Goal: Task Accomplishment & Management: Use online tool/utility

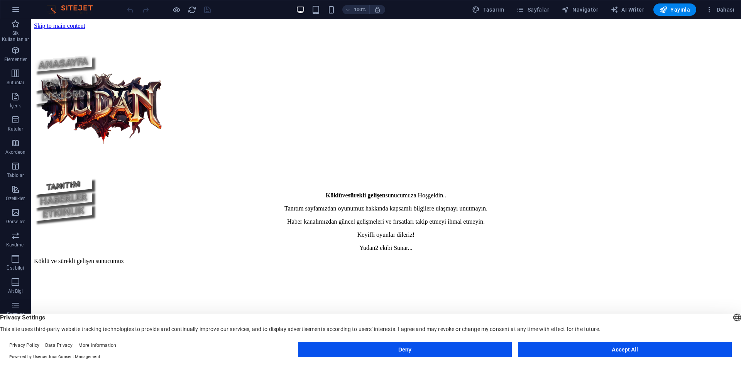
click at [616, 354] on button "Accept All" at bounding box center [625, 349] width 214 height 15
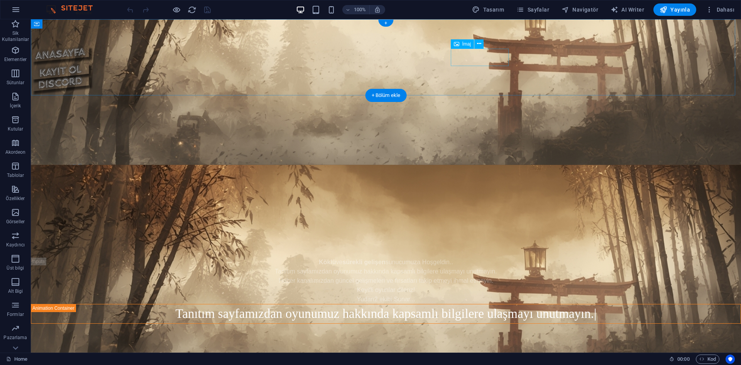
click at [497, 93] on figure at bounding box center [386, 136] width 711 height 86
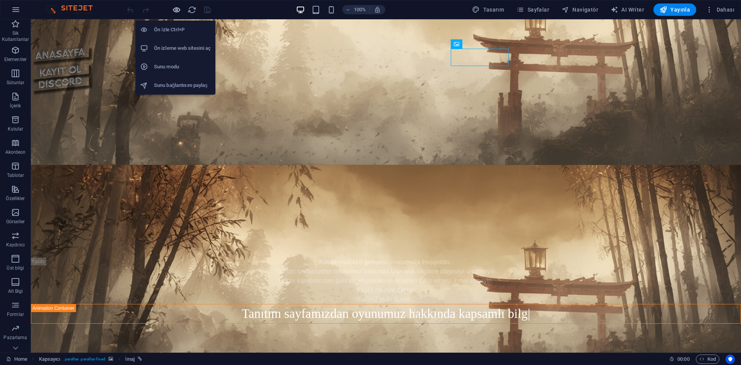
click at [173, 8] on icon "button" at bounding box center [176, 9] width 9 height 9
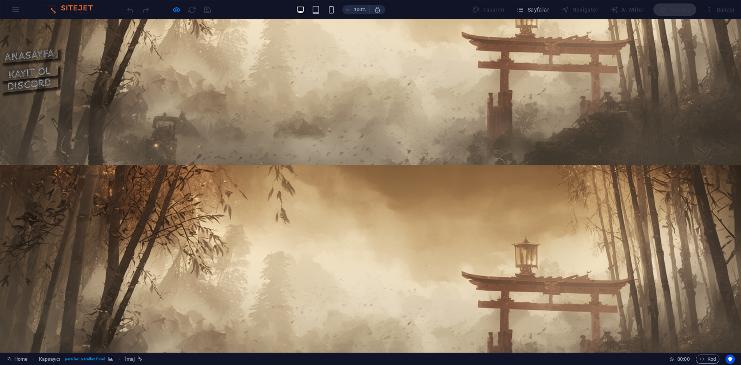
click at [58, 163] on img at bounding box center [29, 172] width 58 height 18
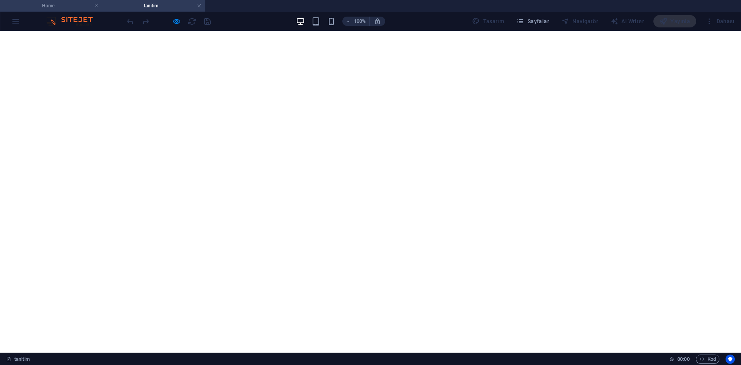
click at [58, 2] on h4 "Home" at bounding box center [51, 6] width 103 height 8
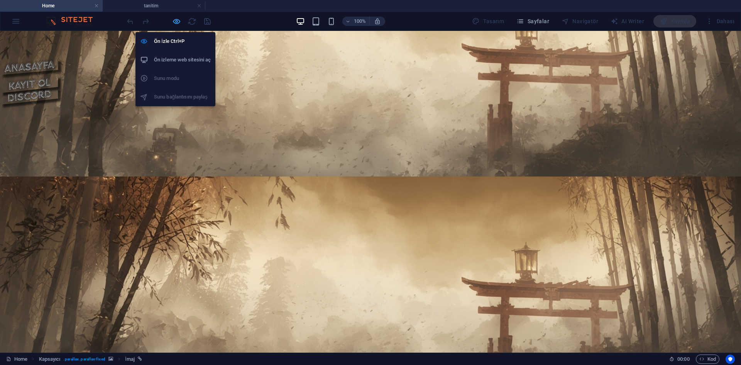
click at [174, 22] on icon "button" at bounding box center [176, 21] width 9 height 9
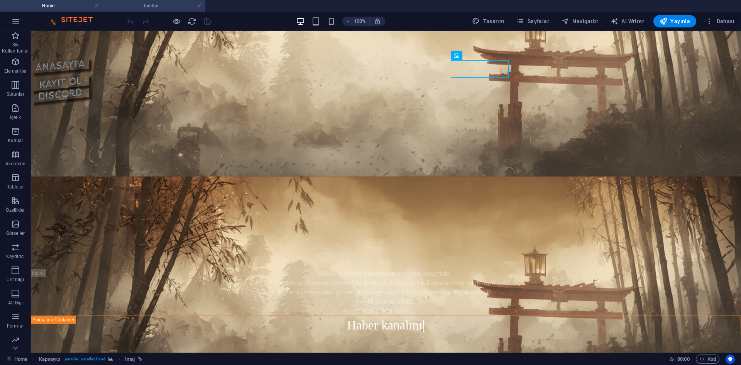
click at [156, 7] on h4 "tanitim" at bounding box center [154, 6] width 103 height 8
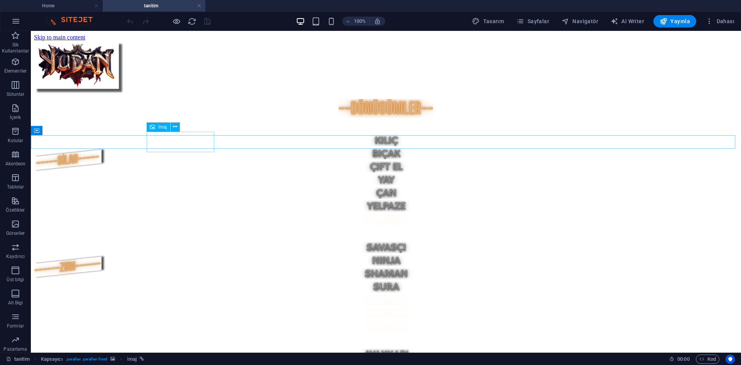
click at [201, 297] on figure at bounding box center [386, 341] width 704 height 89
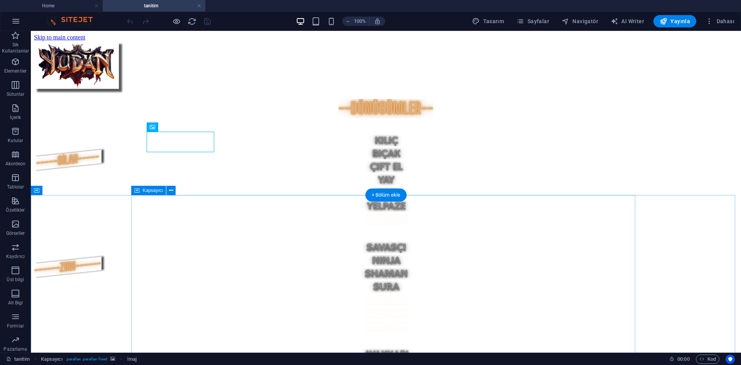
click at [205, 297] on figure at bounding box center [386, 341] width 704 height 89
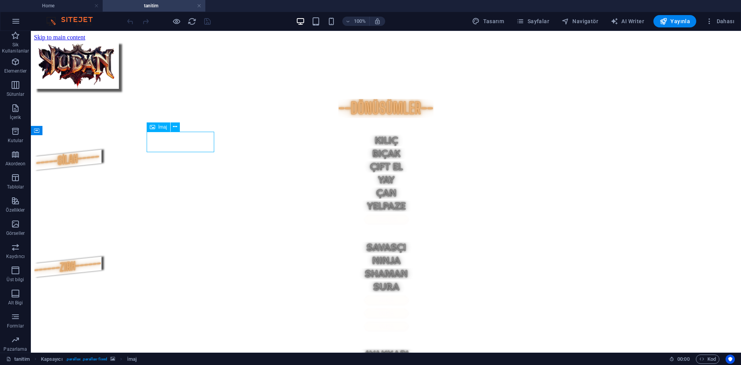
click at [205, 297] on figure at bounding box center [386, 341] width 704 height 89
select select "px"
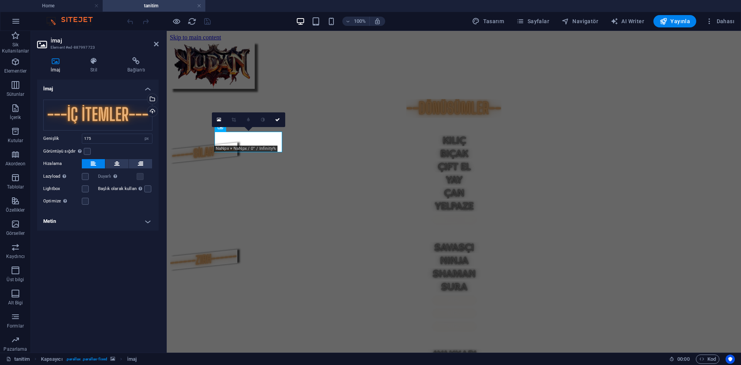
click at [270, 127] on div "0" at bounding box center [248, 119] width 73 height 15
click at [300, 349] on figure at bounding box center [454, 355] width 568 height 13
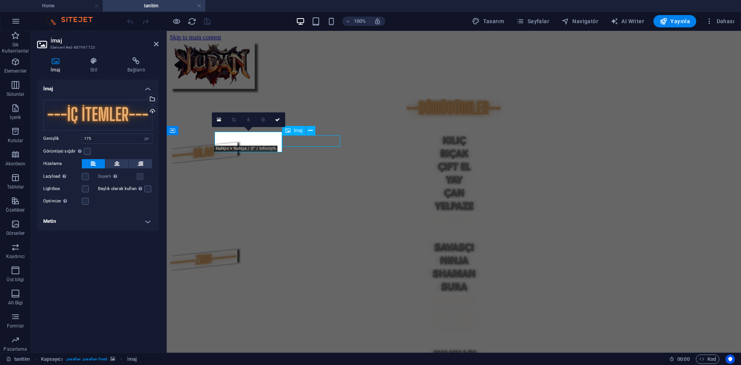
click at [300, 349] on figure at bounding box center [454, 355] width 568 height 13
select select "px"
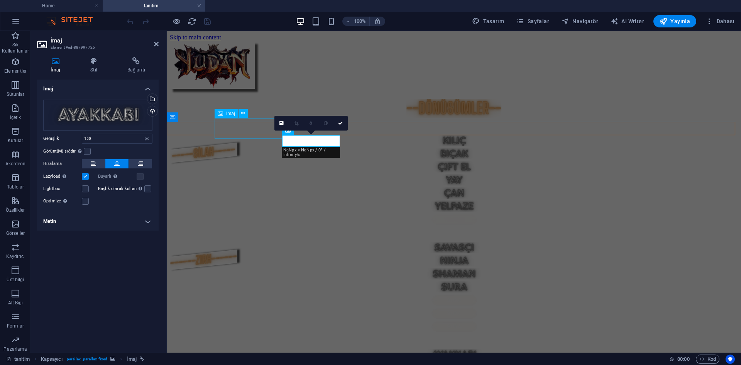
click at [262, 197] on figure at bounding box center [454, 234] width 568 height 75
select select "px"
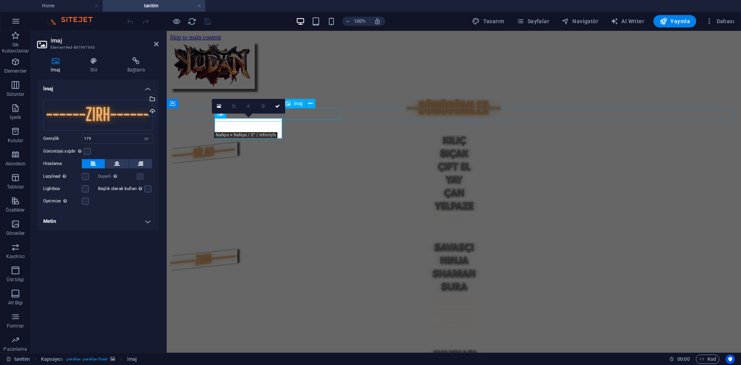
click at [328, 135] on figure at bounding box center [454, 141] width 568 height 13
select select "px"
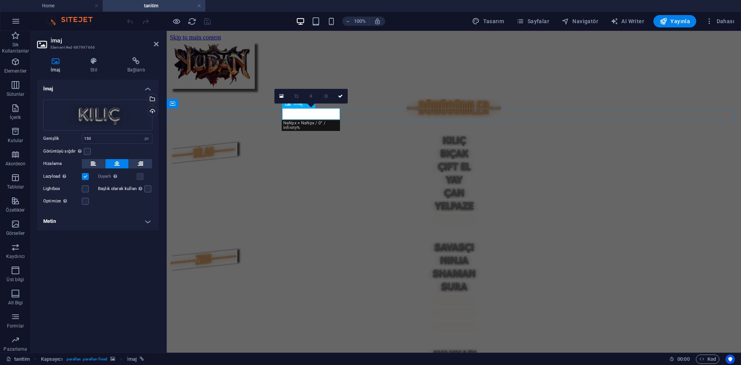
click at [327, 135] on figure at bounding box center [454, 141] width 568 height 13
select select "px"
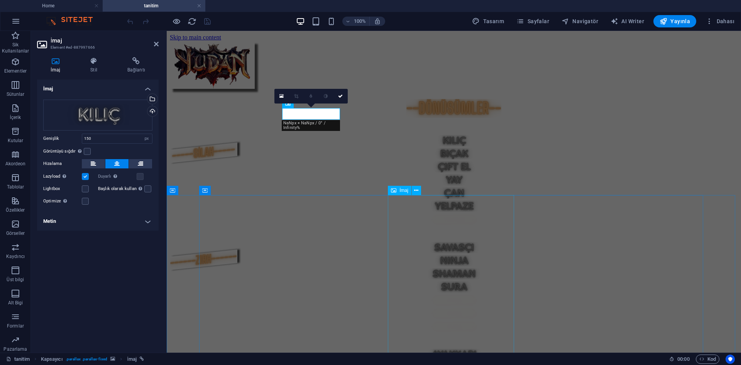
select select "px"
select select "%"
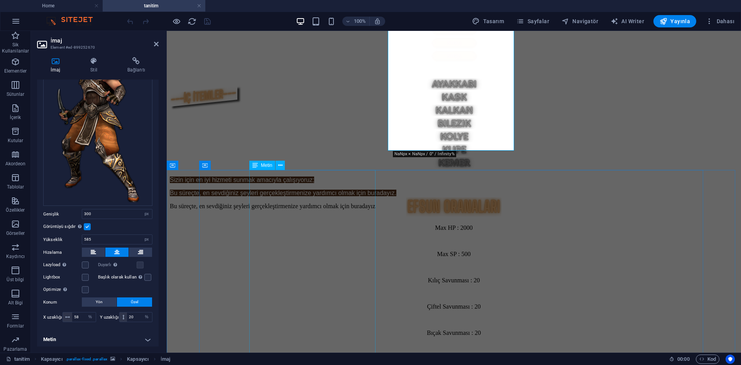
scroll to position [319, 0]
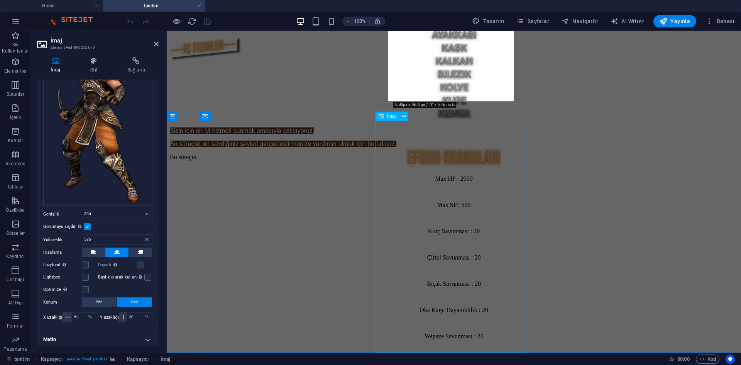
select select "px"
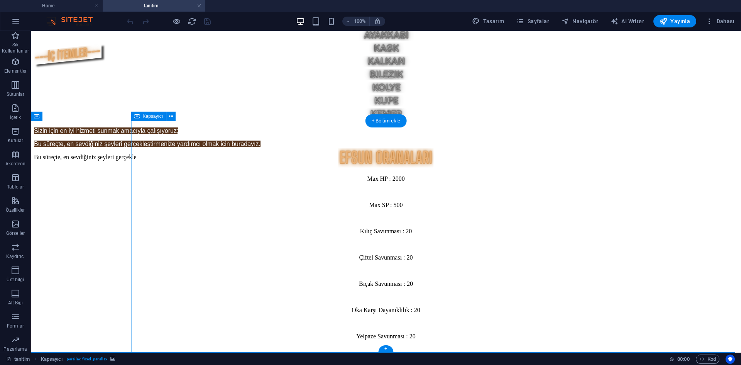
scroll to position [281, 0]
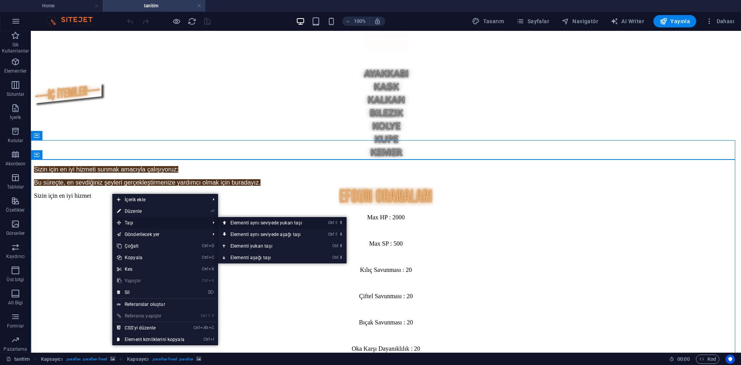
click at [237, 224] on link "Ctrl ⇧ ⬆ Elementi aynı seviyede yukarı taşı" at bounding box center [268, 223] width 100 height 12
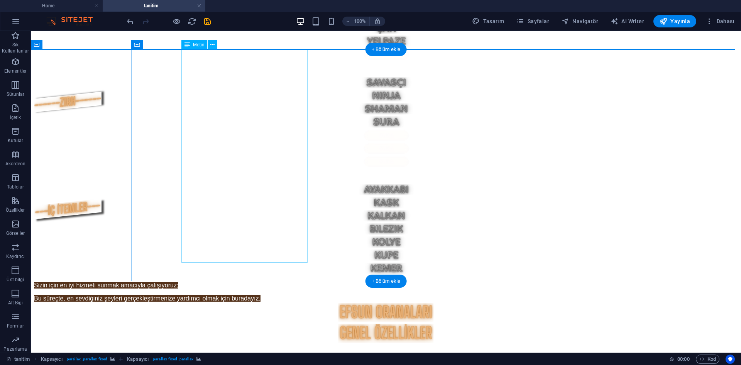
scroll to position [0, 0]
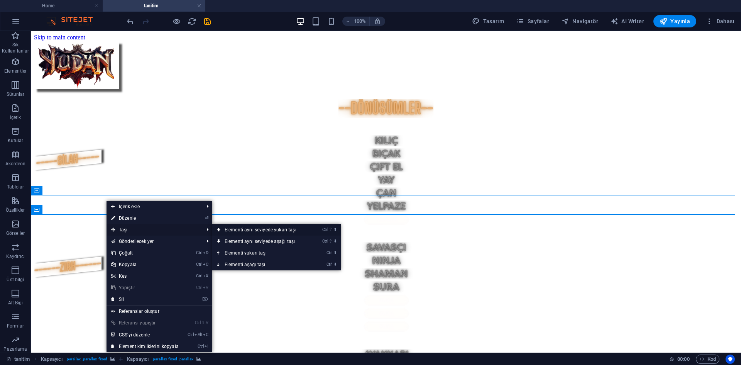
click at [231, 232] on link "Ctrl ⇧ ⬆ Elementi aynı seviyede yukarı taşı" at bounding box center [262, 230] width 100 height 12
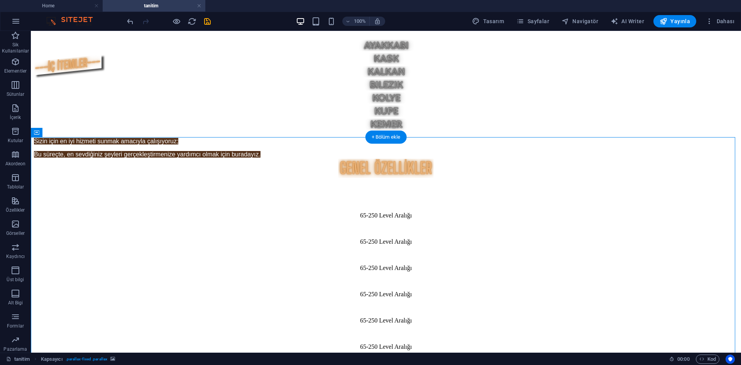
scroll to position [319, 0]
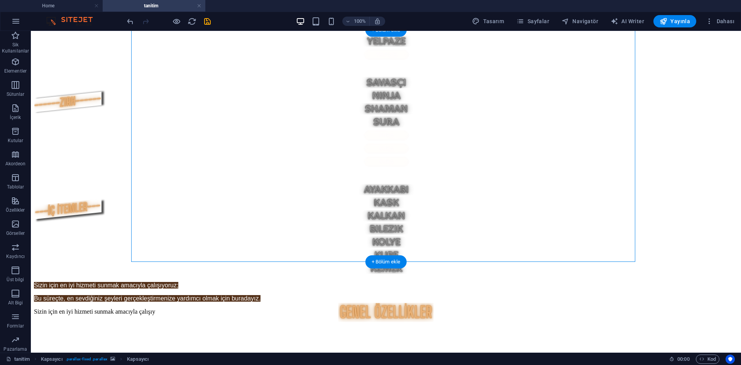
click at [653, 330] on figure at bounding box center [386, 330] width 704 height 0
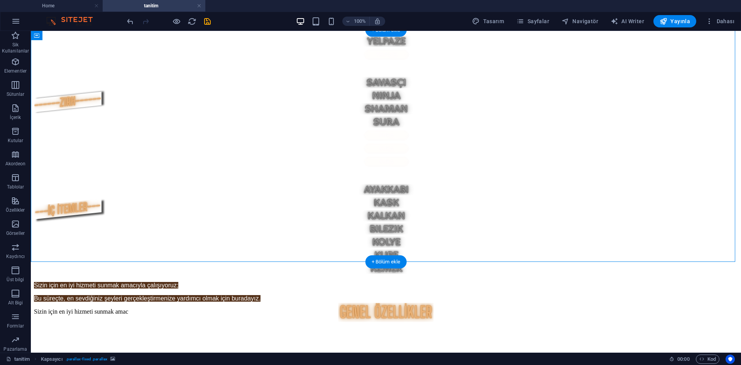
scroll to position [10, 0]
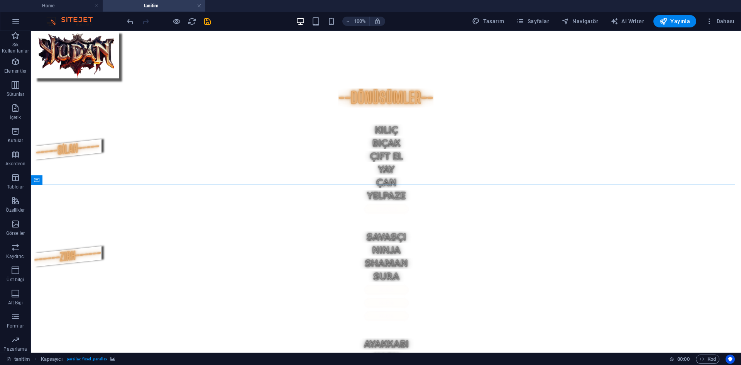
click at [677, 323] on figure at bounding box center [386, 323] width 704 height 0
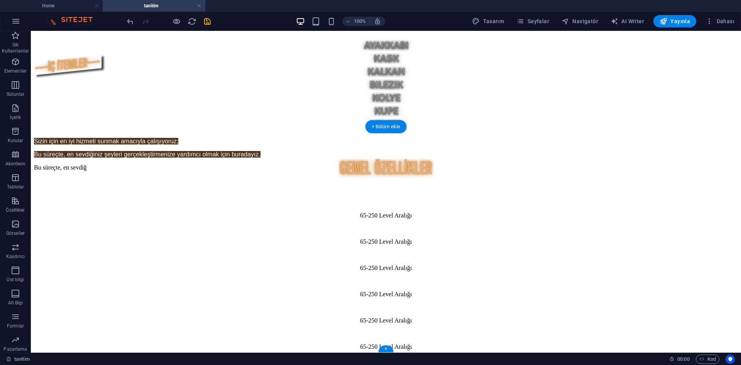
scroll to position [319, 0]
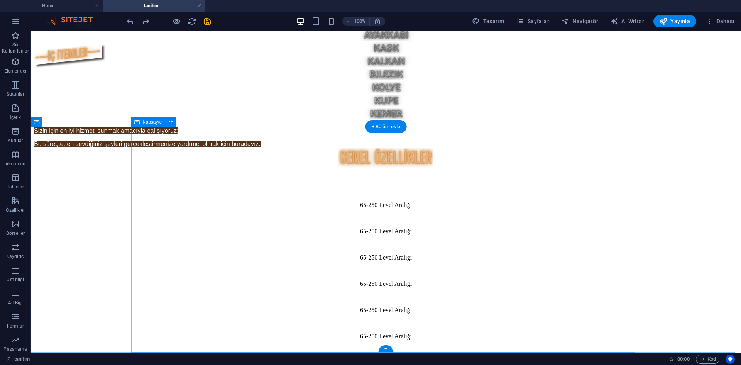
click at [382, 348] on div "+" at bounding box center [385, 348] width 15 height 7
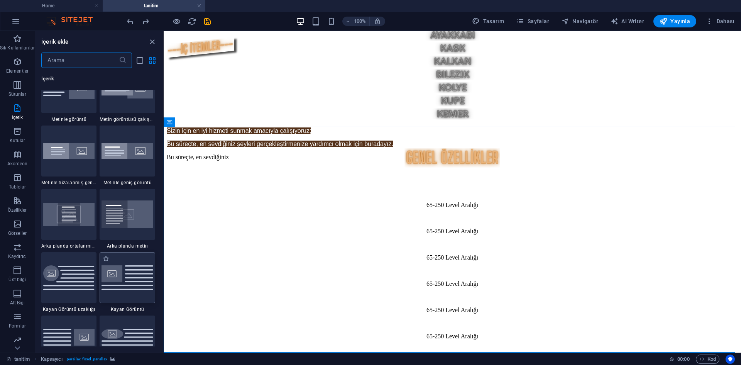
scroll to position [1544, 0]
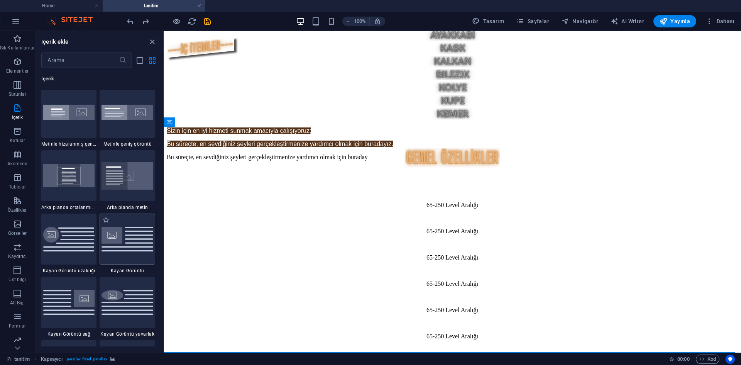
click at [122, 236] on img at bounding box center [128, 239] width 52 height 24
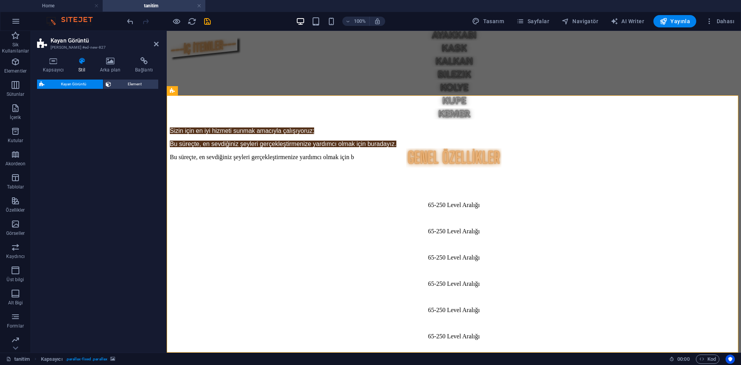
select select "%"
select select "rem"
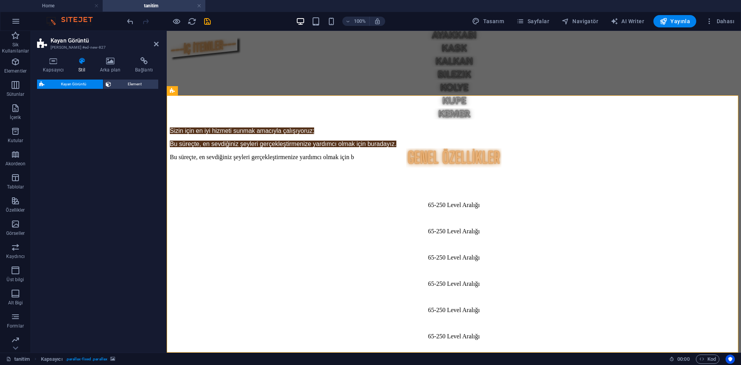
select select "preset-float-container-v3-default"
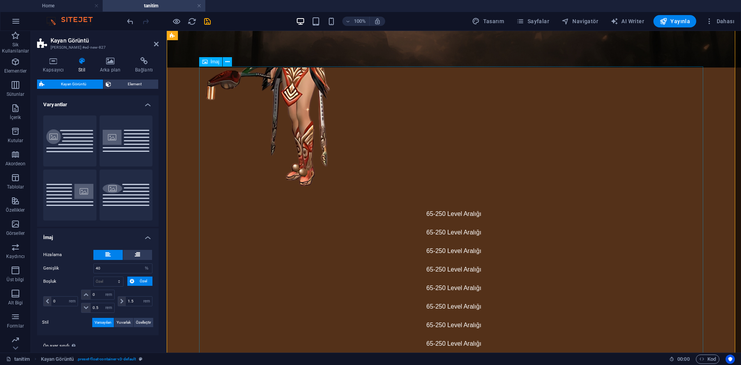
scroll to position [623, 0]
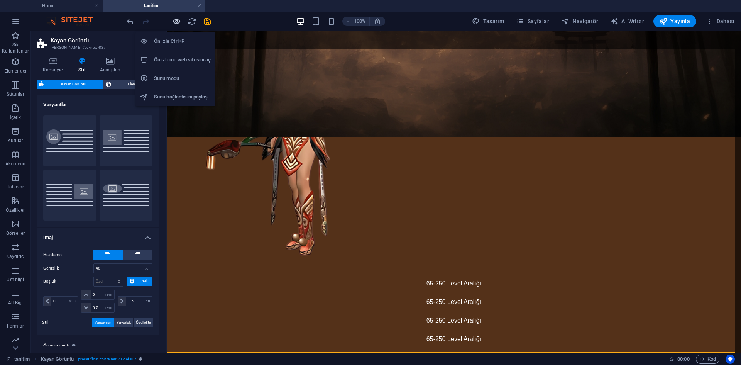
click at [179, 19] on icon "button" at bounding box center [176, 21] width 9 height 9
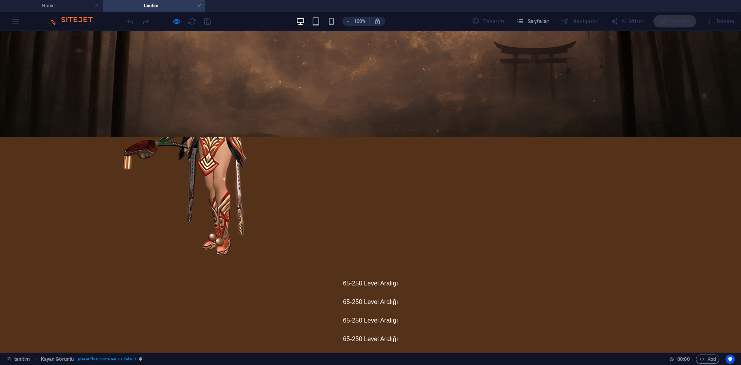
drag, startPoint x: 675, startPoint y: 204, endPoint x: 628, endPoint y: 204, distance: 47.9
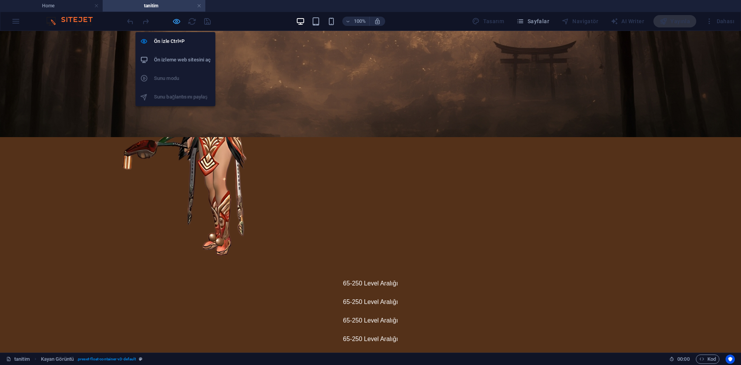
click at [174, 20] on icon "button" at bounding box center [176, 21] width 9 height 9
select select "%"
select select "rem"
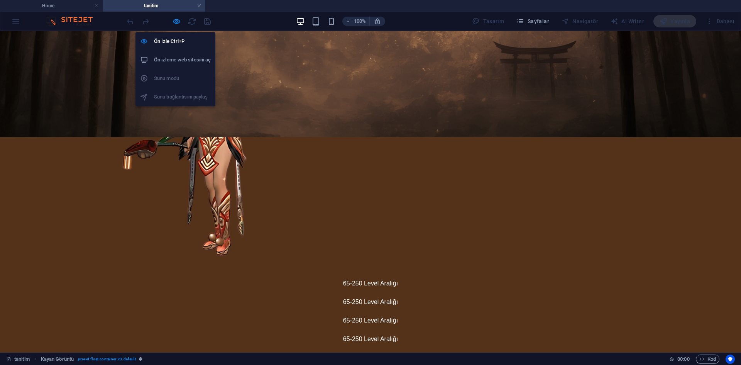
select select "rem"
select select "preset-float-container-v3-default"
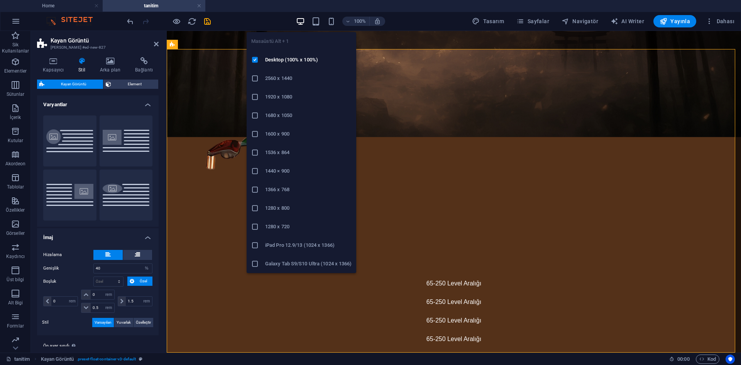
click at [284, 190] on h6 "1366 x 768" at bounding box center [308, 189] width 87 height 9
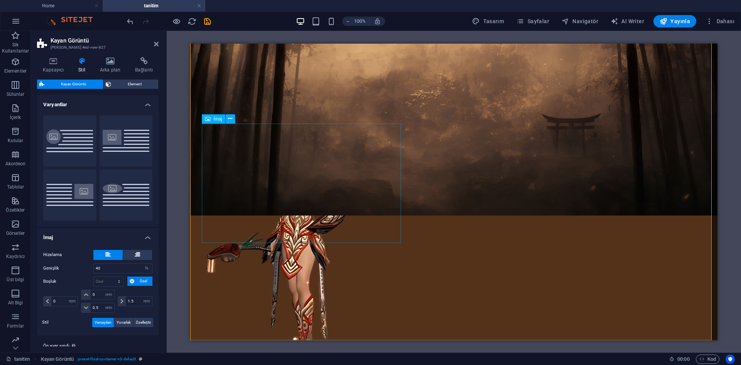
scroll to position [648, 0]
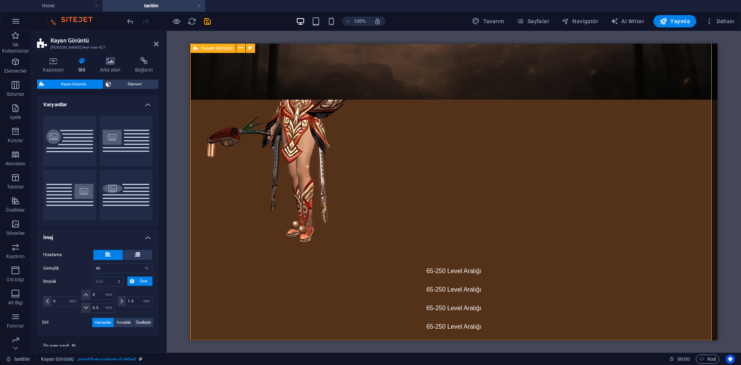
click at [220, 48] on span "Kayan Görüntü" at bounding box center [217, 48] width 31 height 5
click at [110, 191] on button "Yuvarlak" at bounding box center [126, 195] width 53 height 51
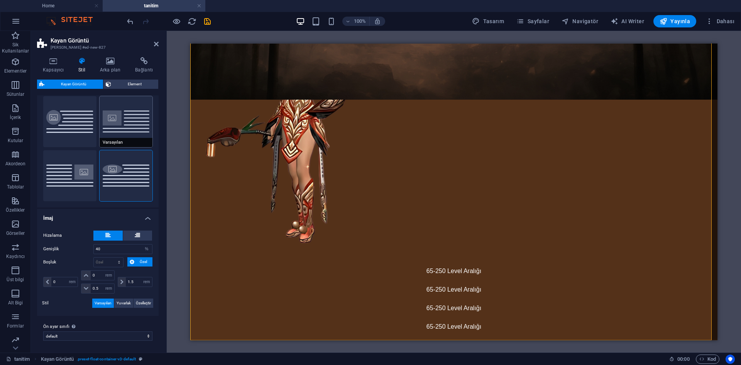
click at [109, 119] on button "Varsayılan" at bounding box center [126, 121] width 53 height 51
click at [114, 177] on button "Yuvarlak" at bounding box center [126, 175] width 53 height 51
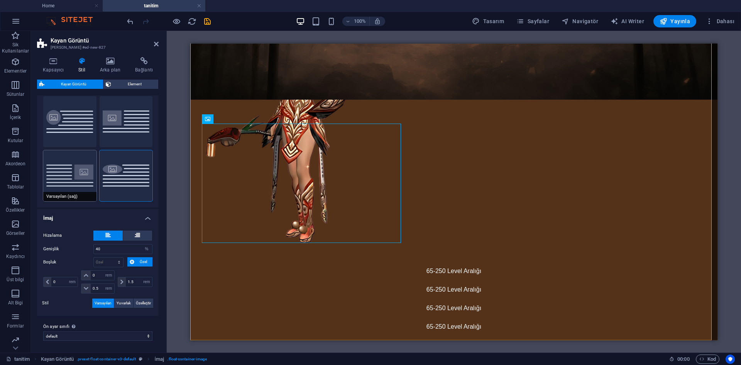
click at [93, 178] on button "Varsayılan (sağ)" at bounding box center [69, 175] width 53 height 51
type input "1.5"
type input "0"
click at [127, 182] on button "Yuvarlak" at bounding box center [126, 175] width 53 height 51
type input "0"
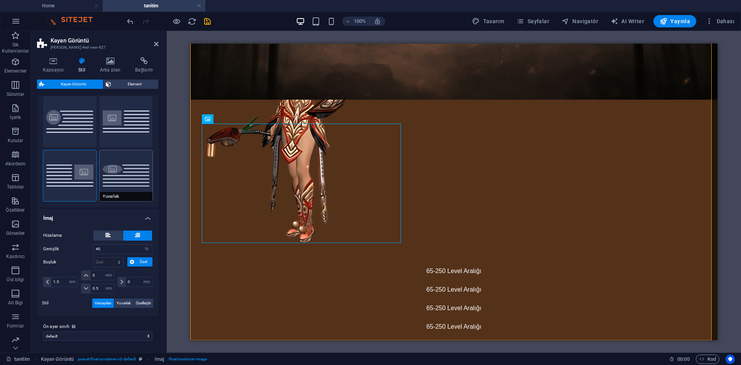
type input "1.5"
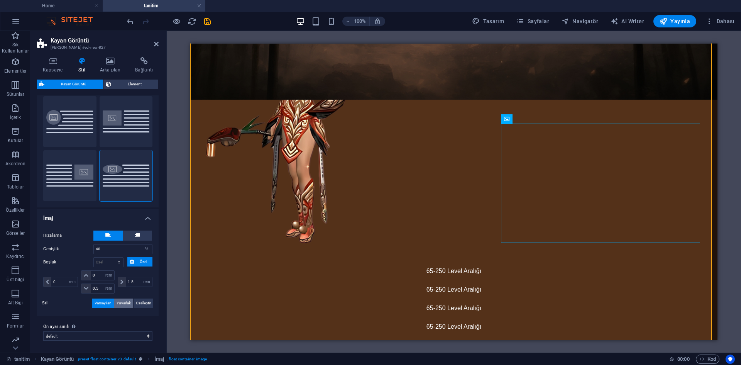
click at [128, 302] on span "Yuvarlak" at bounding box center [124, 303] width 14 height 9
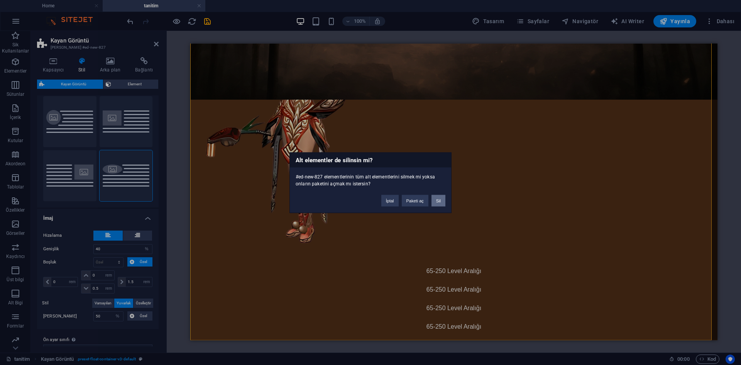
click at [439, 201] on button "Sil" at bounding box center [439, 201] width 14 height 12
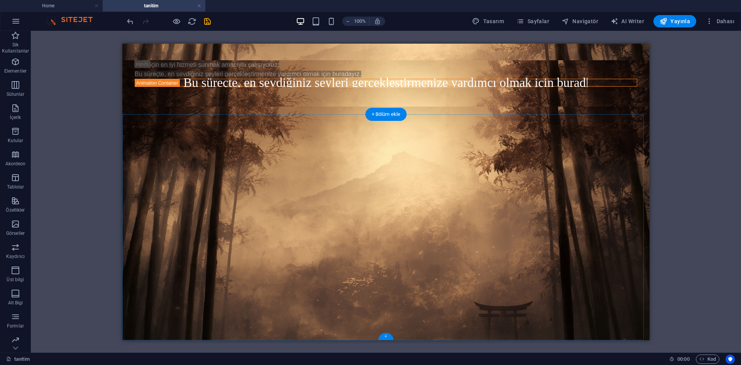
click at [383, 334] on div "+" at bounding box center [385, 336] width 15 height 7
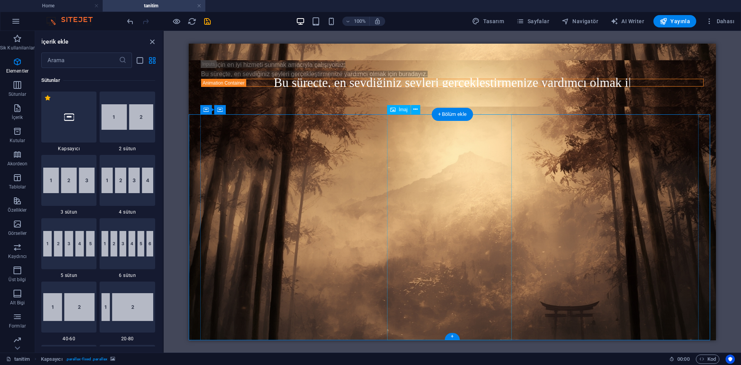
scroll to position [1351, 0]
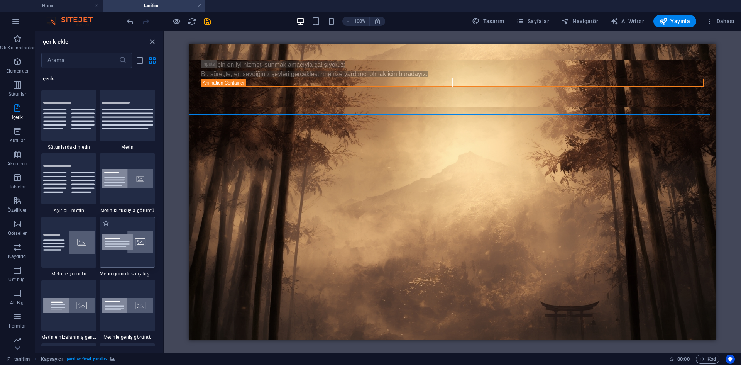
click at [130, 237] on img at bounding box center [128, 242] width 52 height 22
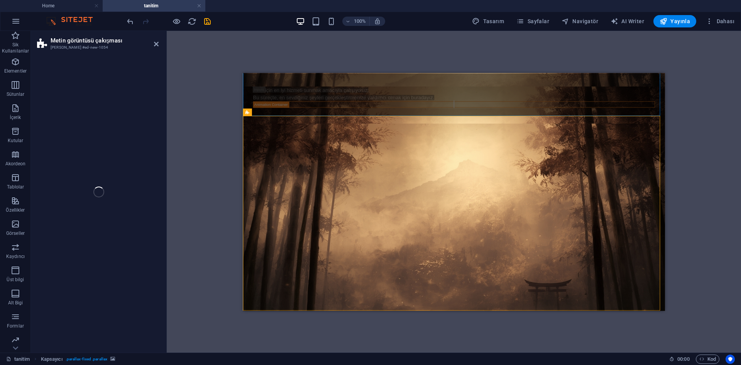
scroll to position [588, 0]
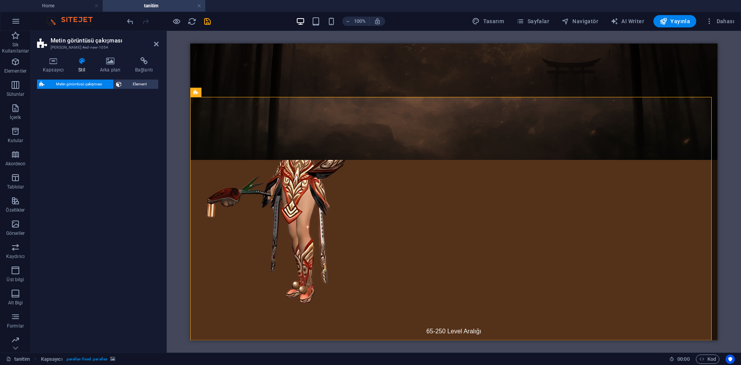
select select "rem"
select select "px"
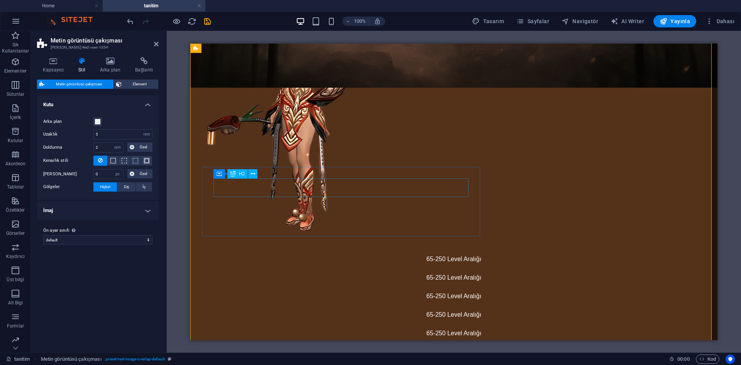
scroll to position [583, 0]
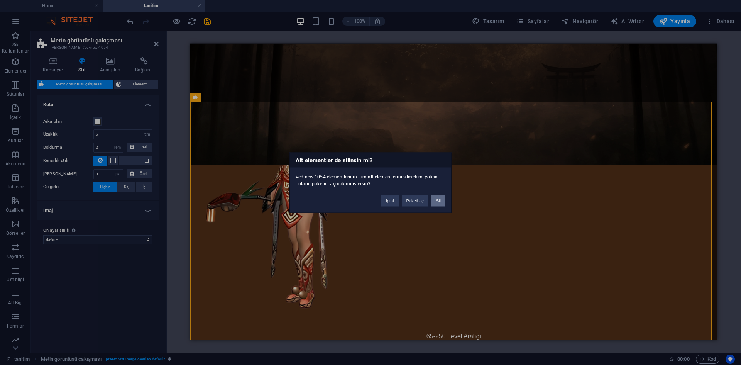
click at [443, 202] on button "Sil" at bounding box center [439, 201] width 14 height 12
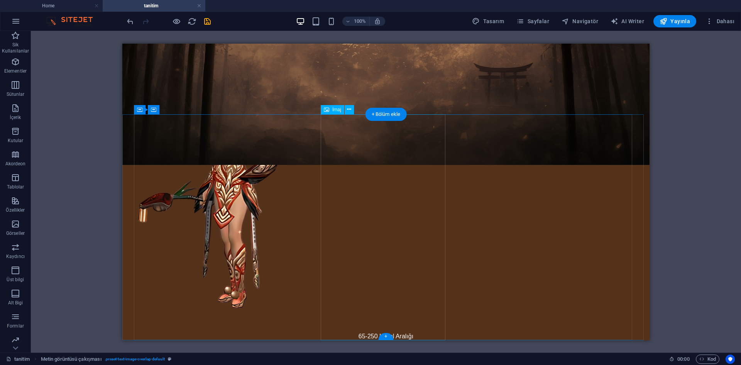
scroll to position [344, 0]
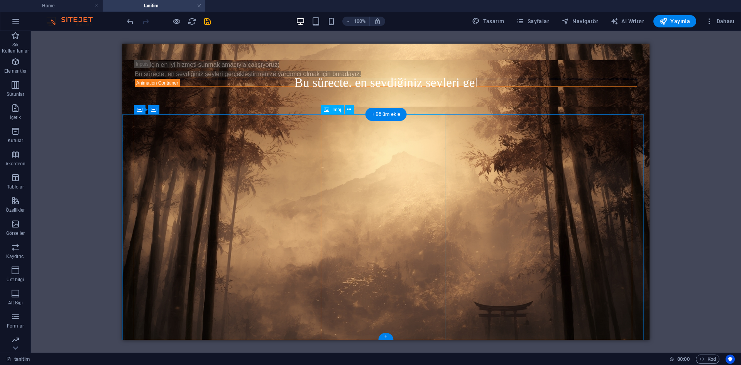
click at [390, 335] on div "+" at bounding box center [385, 336] width 15 height 7
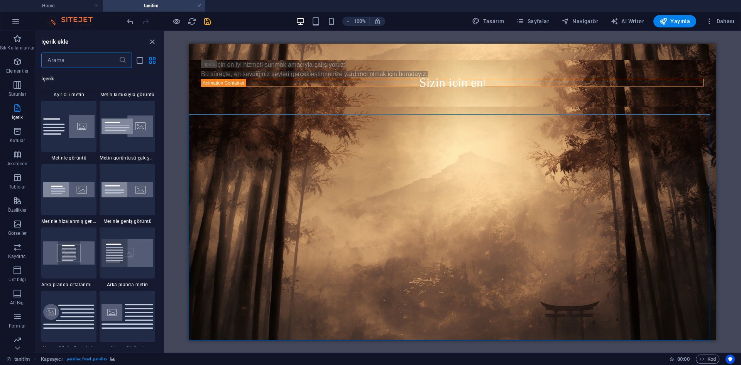
scroll to position [1583, 0]
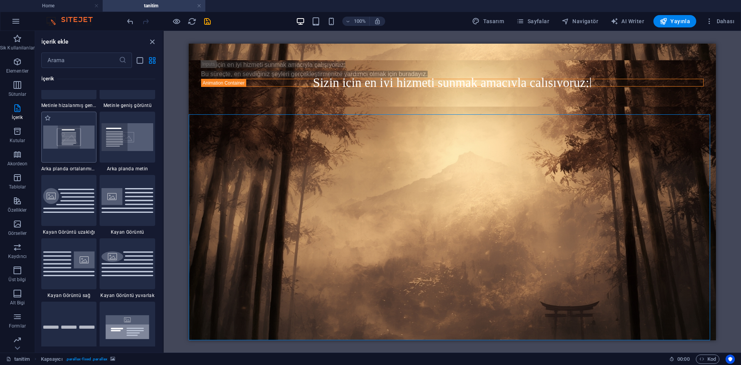
click at [75, 146] on img at bounding box center [69, 138] width 52 height 24
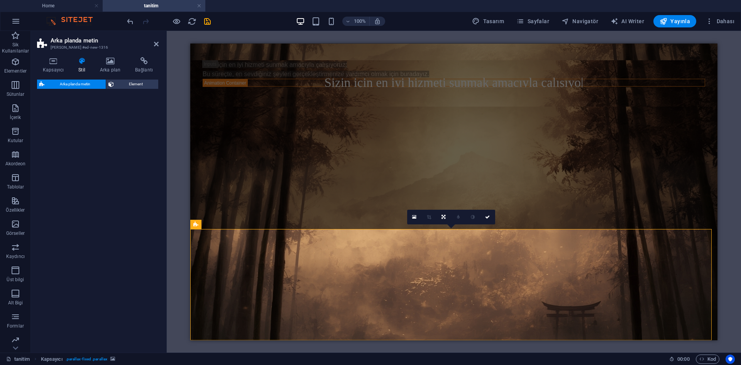
select select "%"
select select "rem"
select select "px"
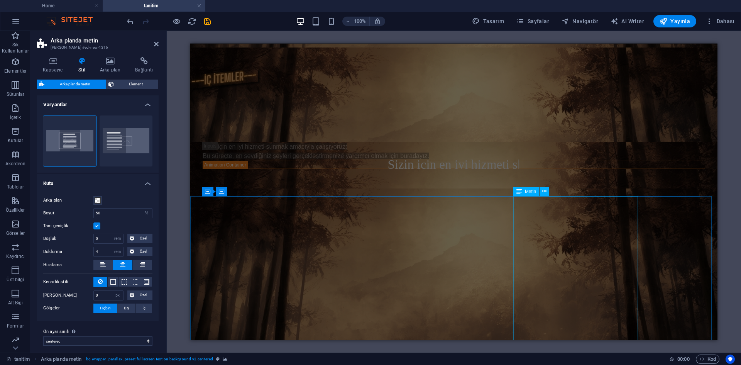
scroll to position [456, 0]
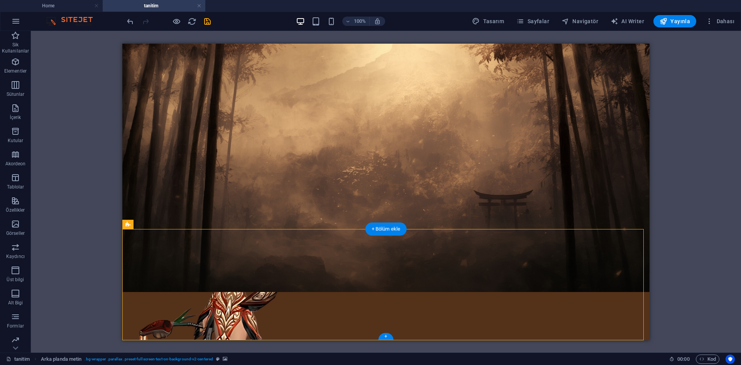
select select "%"
select select "rem"
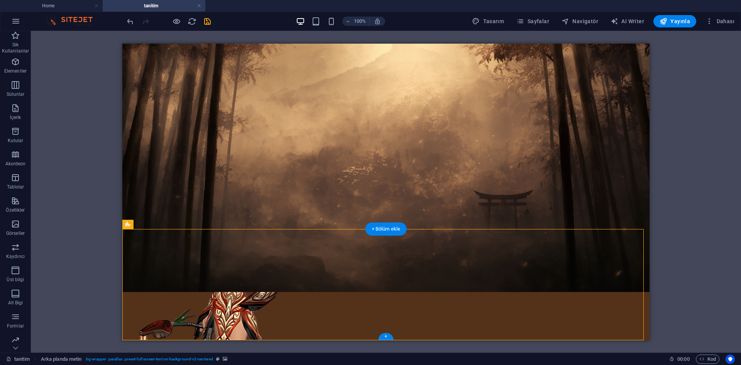
select select "px"
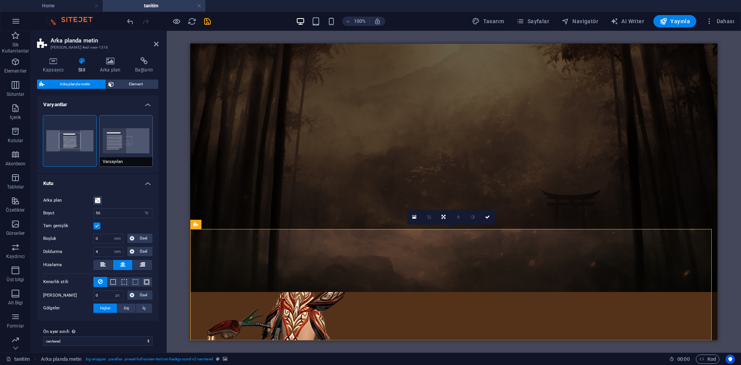
click at [122, 148] on button "Varsayılan" at bounding box center [126, 140] width 53 height 51
click at [67, 144] on button "Ortalandı" at bounding box center [69, 140] width 53 height 51
click at [98, 228] on label at bounding box center [96, 225] width 7 height 7
click at [0, 0] on input "Tam genişlik" at bounding box center [0, 0] width 0 height 0
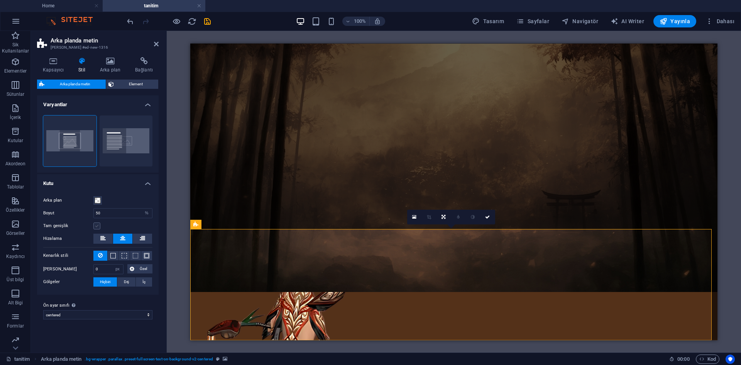
click at [98, 228] on label at bounding box center [96, 225] width 7 height 7
click at [0, 0] on input "Tam genişlik" at bounding box center [0, 0] width 0 height 0
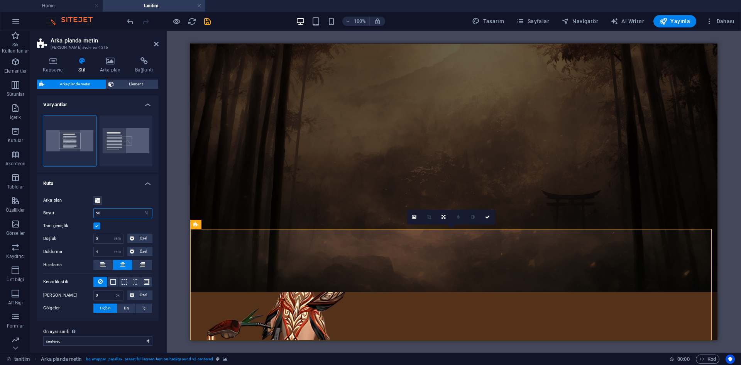
drag, startPoint x: 104, startPoint y: 211, endPoint x: 83, endPoint y: 211, distance: 21.2
click at [83, 211] on div "Boyut 50 px rem % vh vw" at bounding box center [97, 213] width 109 height 10
click at [143, 212] on select "px rem % vh vw" at bounding box center [146, 213] width 11 height 9
select select "px"
click at [141, 209] on select "px rem % vh vw" at bounding box center [146, 213] width 11 height 9
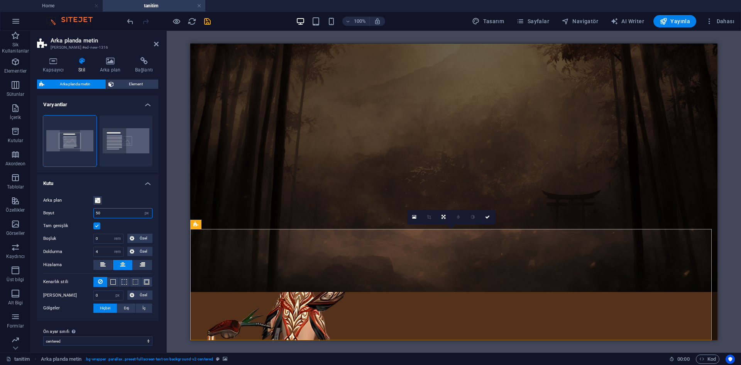
click at [113, 212] on input "50" at bounding box center [123, 213] width 58 height 9
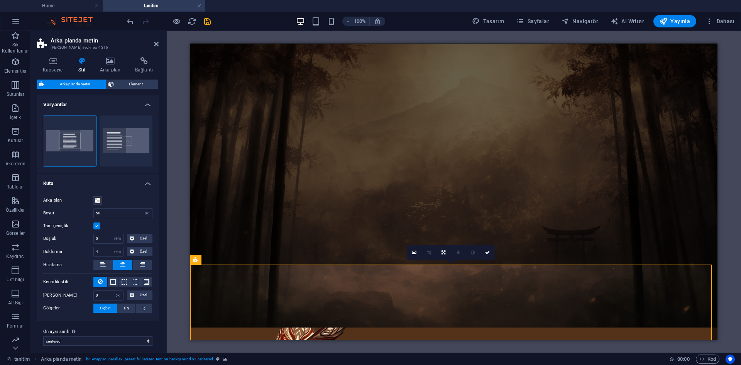
scroll to position [613, 0]
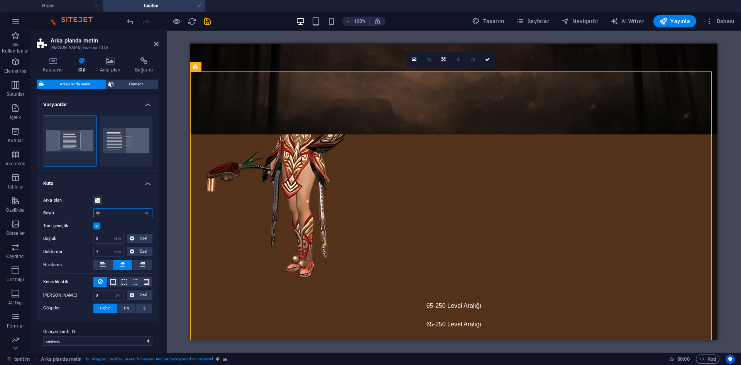
drag, startPoint x: 108, startPoint y: 217, endPoint x: 78, endPoint y: 217, distance: 30.5
click at [78, 217] on div "Boyut 50 px rem % vh vw" at bounding box center [97, 213] width 109 height 10
type input "60"
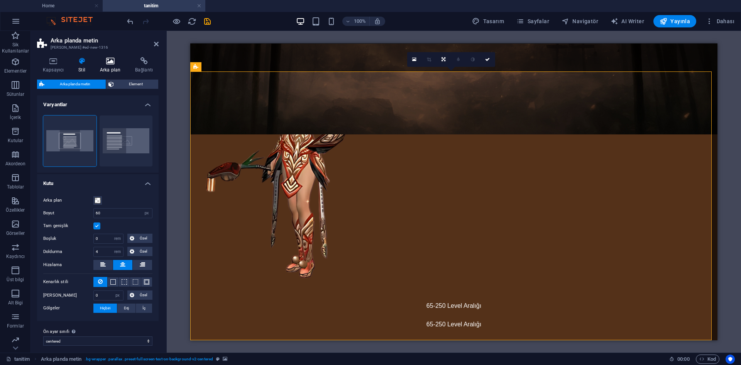
click at [118, 72] on h4 "Arka plan" at bounding box center [111, 65] width 35 height 16
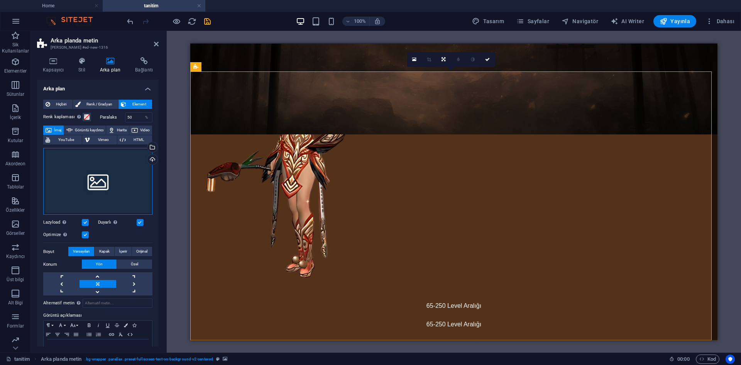
click at [128, 163] on div "Dosyaları buraya sürükleyin, dosyaları seçmek için tıklayın veya Dosyalardan ya…" at bounding box center [97, 181] width 109 height 67
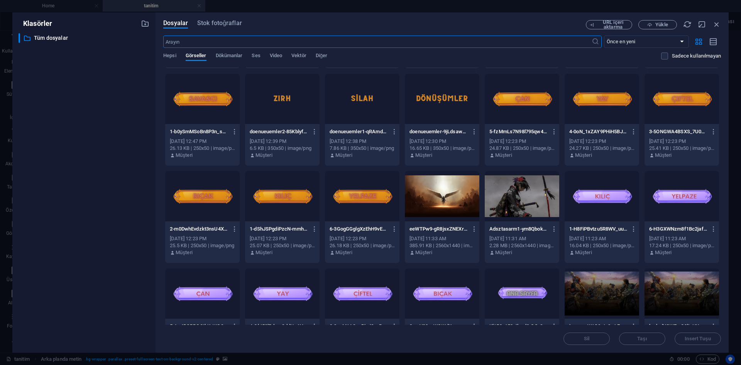
scroll to position [734, 0]
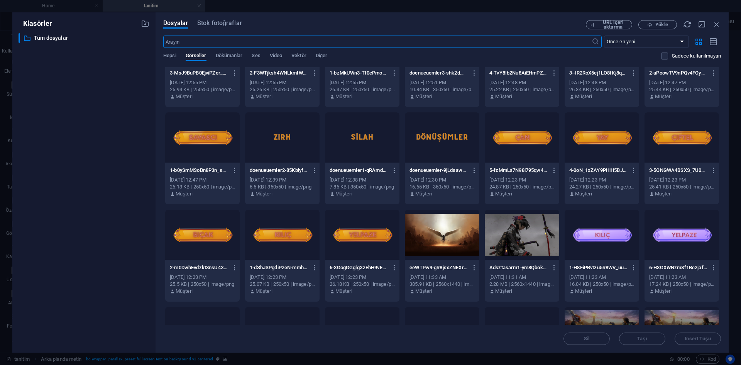
click at [458, 240] on div at bounding box center [442, 235] width 75 height 50
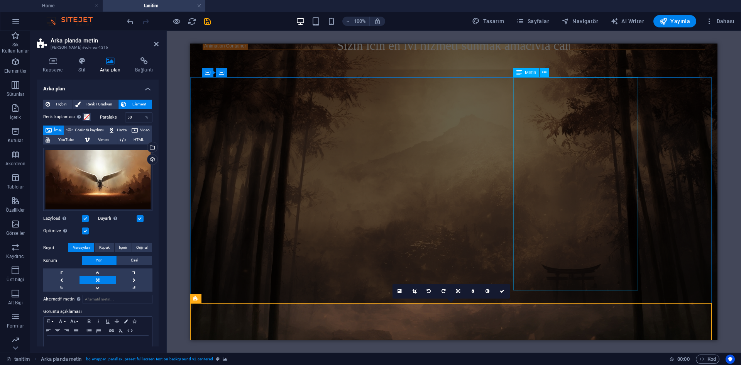
scroll to position [536, 0]
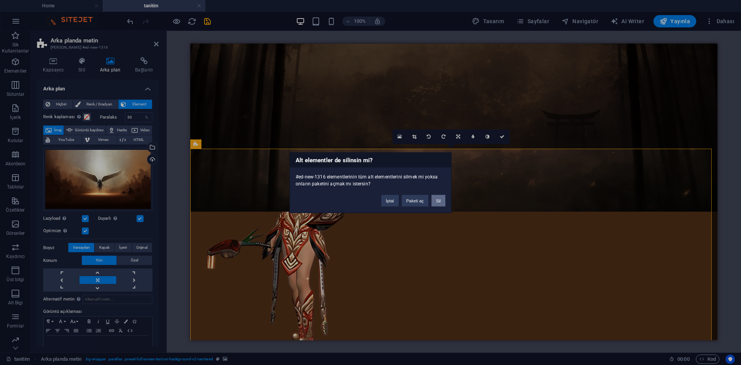
click at [435, 204] on button "Sil" at bounding box center [439, 201] width 14 height 12
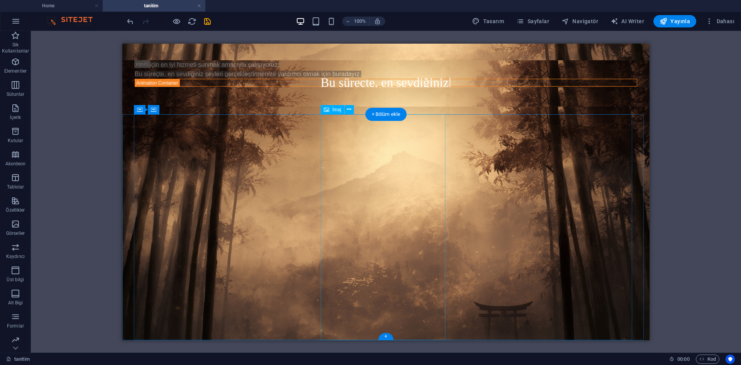
click at [387, 335] on div "+" at bounding box center [385, 336] width 15 height 7
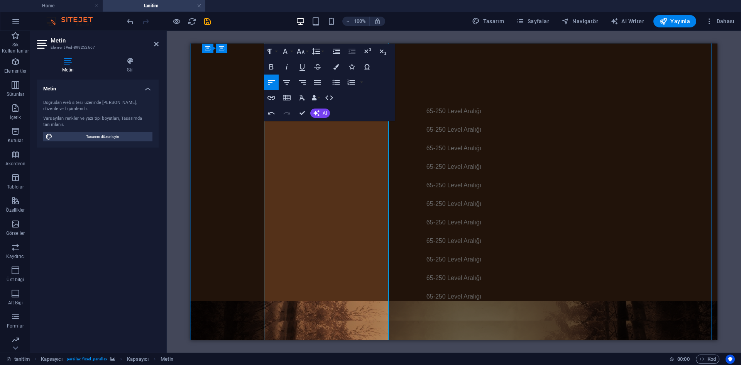
scroll to position [1001, 0]
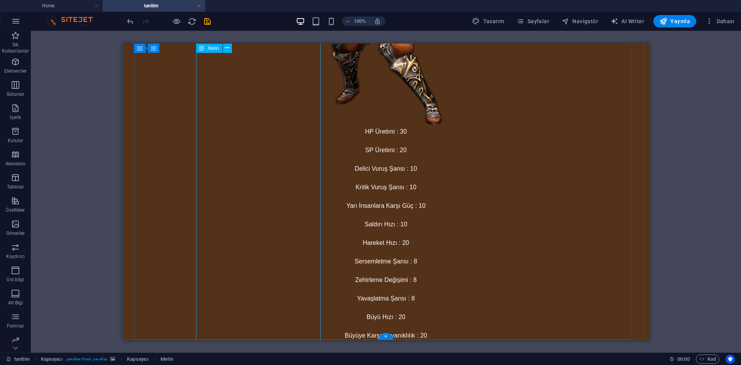
scroll to position [344, 0]
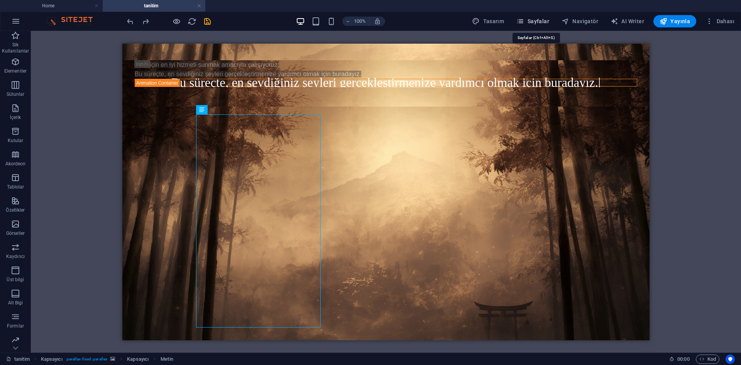
click at [532, 23] on span "Sayfalar" at bounding box center [533, 21] width 33 height 8
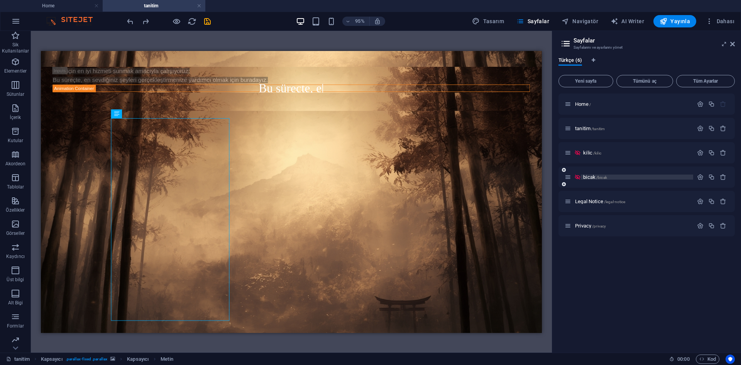
click at [594, 179] on span "bicak /bicak" at bounding box center [596, 177] width 24 height 6
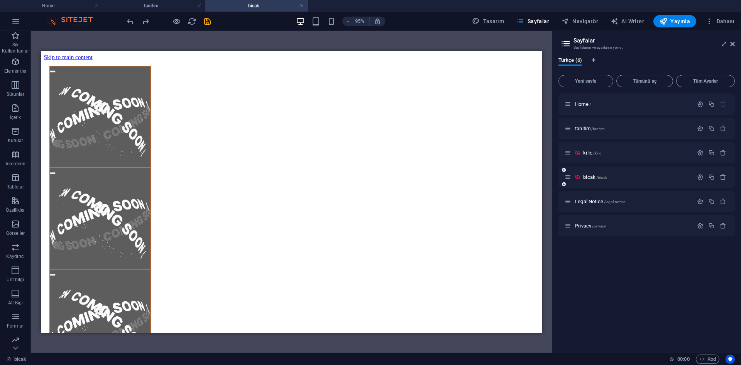
scroll to position [0, 0]
click at [601, 202] on span "Legal Notice /legal-notice" at bounding box center [600, 201] width 50 height 6
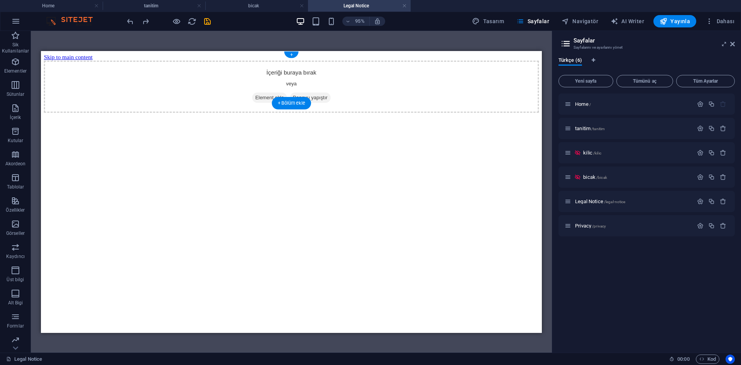
click at [285, 94] on span "Element ekle" at bounding box center [281, 99] width 37 height 11
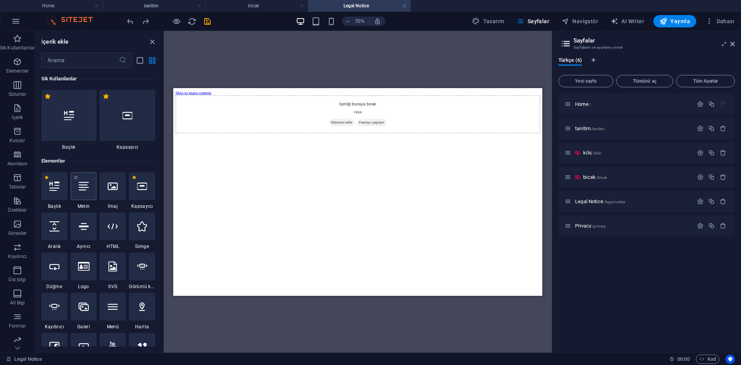
drag, startPoint x: 80, startPoint y: 190, endPoint x: 5, endPoint y: 103, distance: 115.0
click at [80, 190] on icon at bounding box center [84, 186] width 10 height 10
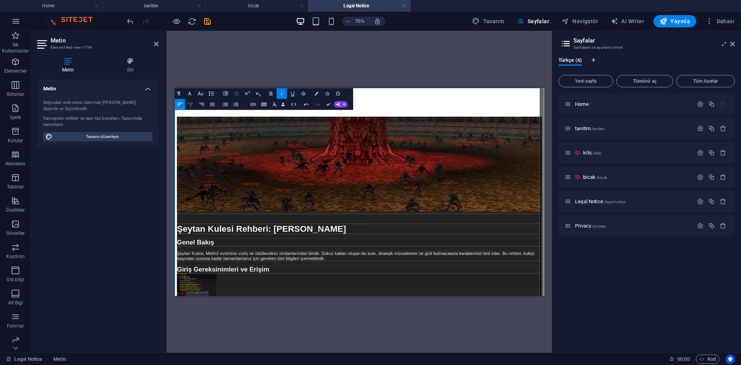
click at [190, 104] on icon "button" at bounding box center [190, 104] width 5 height 3
click at [509, 197] on img at bounding box center [438, 197] width 521 height 136
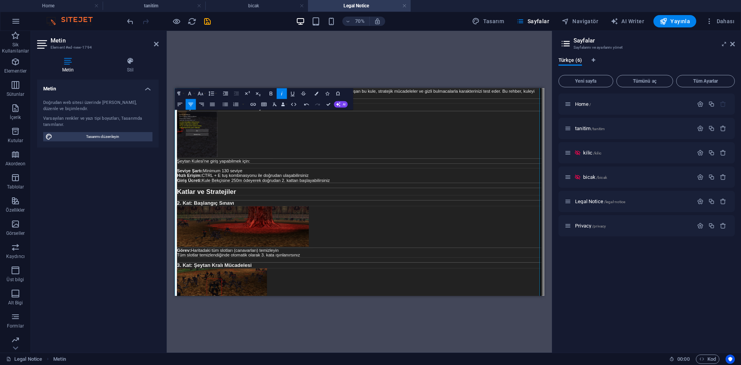
click at [509, 188] on p at bounding box center [438, 154] width 521 height 68
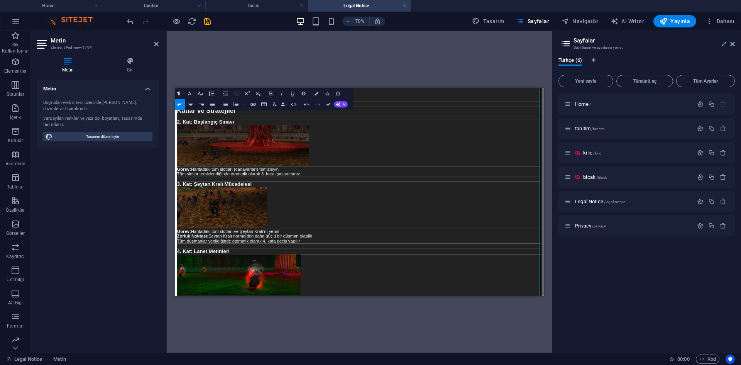
scroll to position [541, 0]
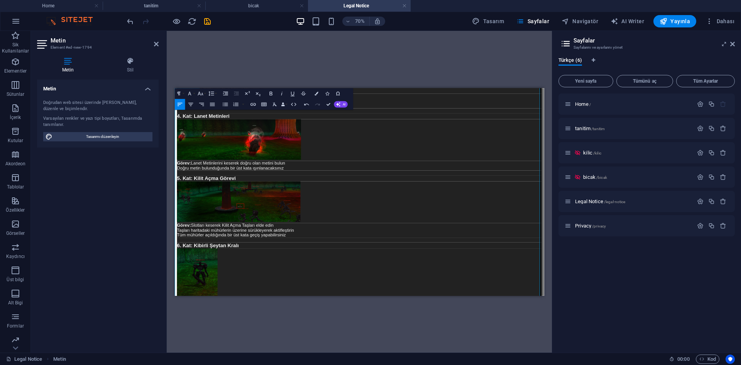
click at [511, 132] on h3 "4. Kat: Lanet Metinleri" at bounding box center [438, 128] width 521 height 8
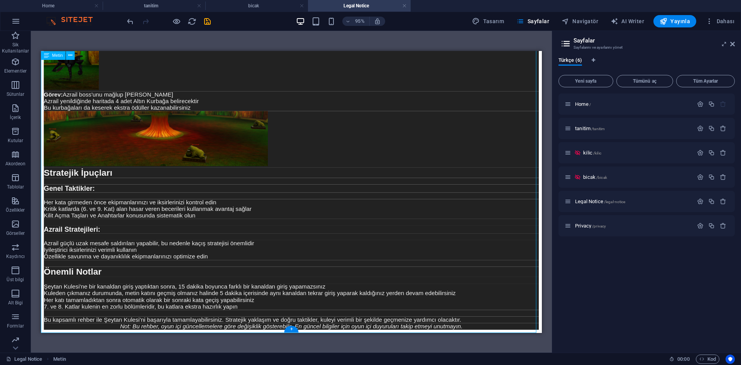
scroll to position [1276, 0]
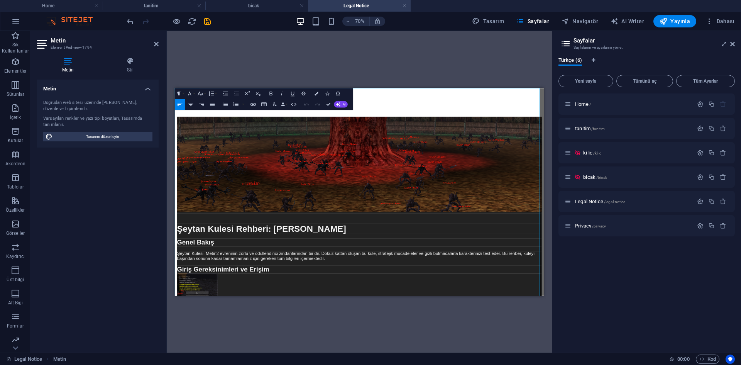
click at [295, 271] on h1 at bounding box center [438, 274] width 521 height 14
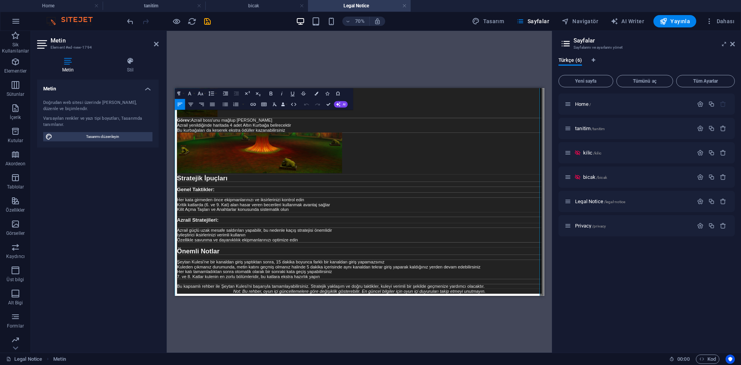
scroll to position [1159, 0]
click at [424, 210] on p at bounding box center [438, 180] width 521 height 59
click at [427, 210] on p at bounding box center [438, 180] width 521 height 59
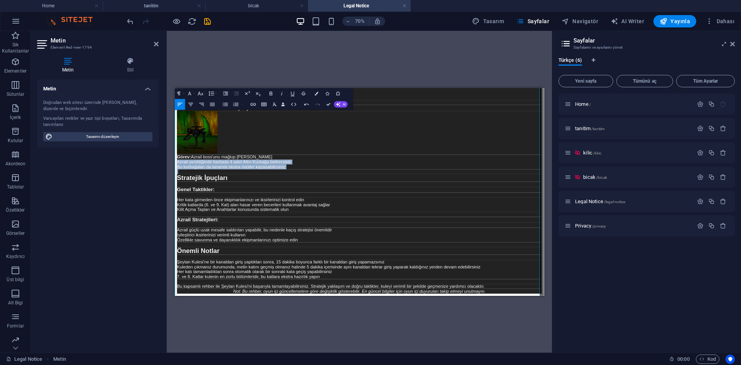
drag, startPoint x: 334, startPoint y: 239, endPoint x: 171, endPoint y: 227, distance: 163.5
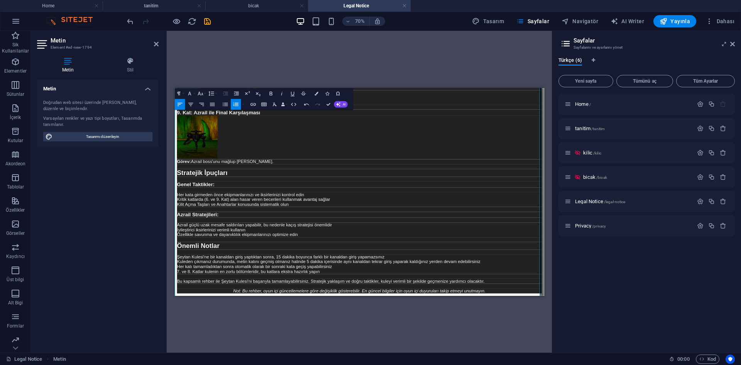
click at [290, 230] on h3 "Genel Taktikler:" at bounding box center [438, 225] width 521 height 8
drag, startPoint x: 229, startPoint y: 249, endPoint x: 290, endPoint y: 249, distance: 61.8
click at [290, 244] on li "Her kata girmeden önce ekipmanlarınızı ve iksirlerinizi kontrol edin" at bounding box center [438, 240] width 521 height 7
click at [361, 244] on li "Her kata girmeden önce ekipmanlarınızı ve iksirlerinizi kontrol edin" at bounding box center [438, 240] width 521 height 7
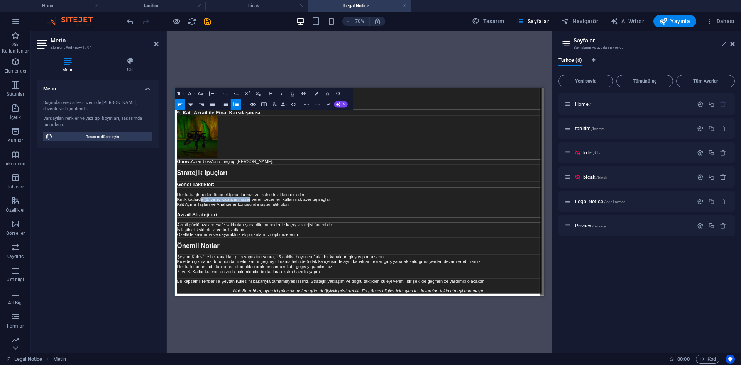
drag, startPoint x: 212, startPoint y: 258, endPoint x: 297, endPoint y: 256, distance: 85.0
click at [277, 251] on li "Kritik katlarda (6. ve 9. Kat) alan hasar veren becerileri kullanmak avantaj sa…" at bounding box center [438, 247] width 521 height 7
click at [355, 251] on li "Kritik katlarda (6. ve 9. Kat) alan hasar veren becerileri kullanmak avantaj sa…" at bounding box center [438, 247] width 521 height 7
drag, startPoint x: 215, startPoint y: 268, endPoint x: 236, endPoint y: 268, distance: 21.2
click at [217, 258] on li "Kilit Açma Taşları ve Anahtarlar konusunda sistematik olun" at bounding box center [438, 254] width 521 height 7
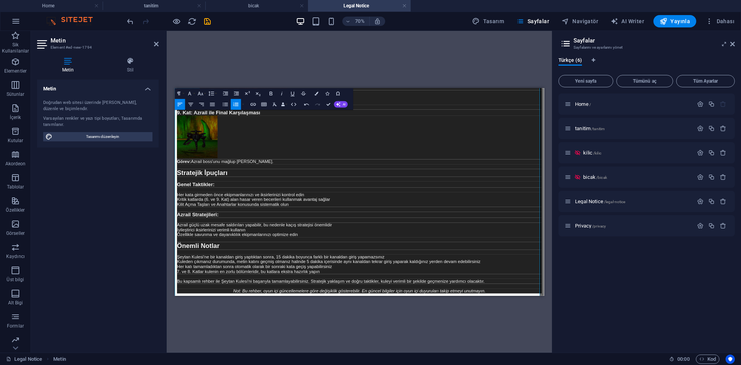
click at [259, 258] on li "Kilit Açma Taşları ve Anahtarlar konusunda sistematik olun" at bounding box center [438, 254] width 521 height 7
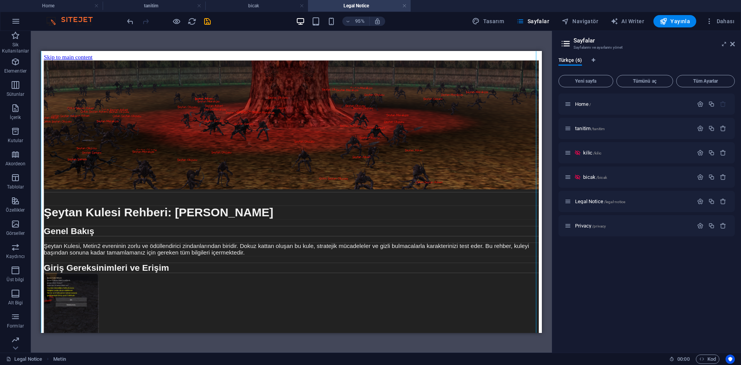
scroll to position [232, 0]
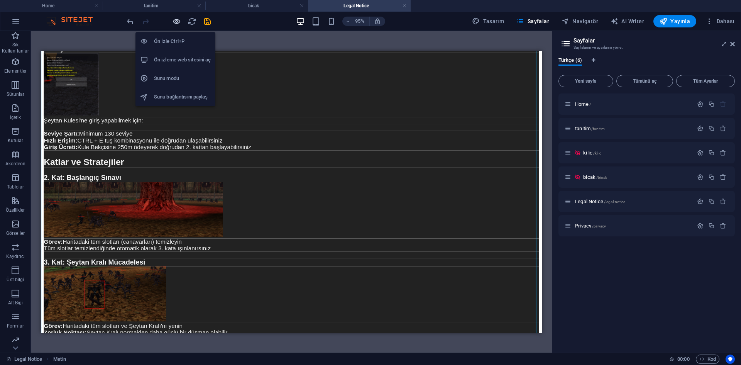
click at [178, 21] on icon "button" at bounding box center [176, 21] width 9 height 9
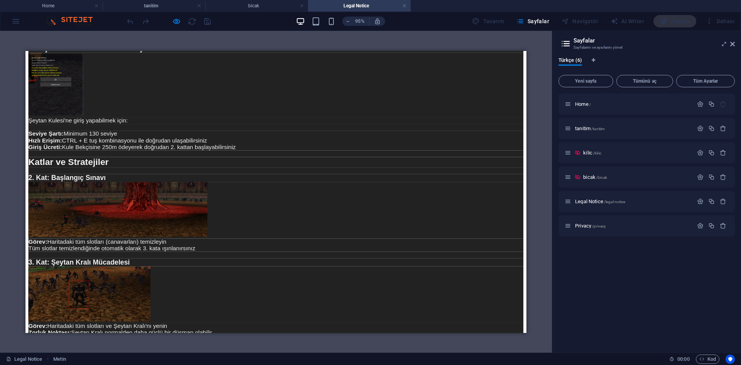
click at [190, 148] on li "Hızlı Erişim: CTRL + E tuş kombinasyonu ile doğrudan ulaşabilirsiniz" at bounding box center [289, 144] width 521 height 7
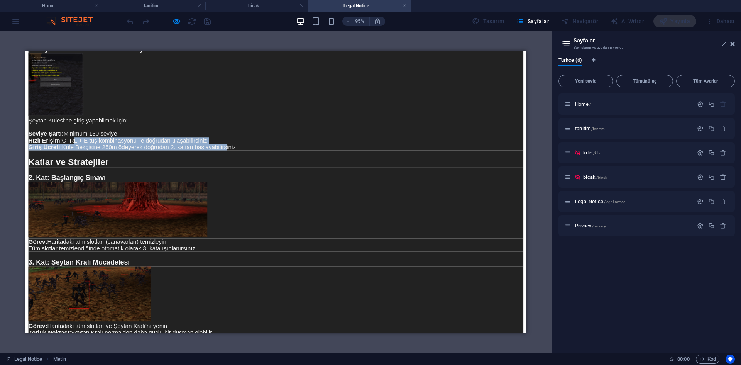
drag, startPoint x: 223, startPoint y: 186, endPoint x: 71, endPoint y: 176, distance: 151.7
click at [71, 155] on ol "Seviye Şartı: Minimum 130 seviye Hızlı Erişim: CTRL + E tuş kombinasyonu ile do…" at bounding box center [289, 144] width 521 height 21
click at [210, 148] on li "Hızlı Erişim: CTRL + E tuş kombinasyonu ile doğrudan ulaşabilirsiniz" at bounding box center [289, 144] width 521 height 7
click at [207, 148] on li "Hızlı Erişim: CTRL + E tuş kombinasyonu ile doğrudan ulaşabilirsiniz" at bounding box center [289, 144] width 521 height 7
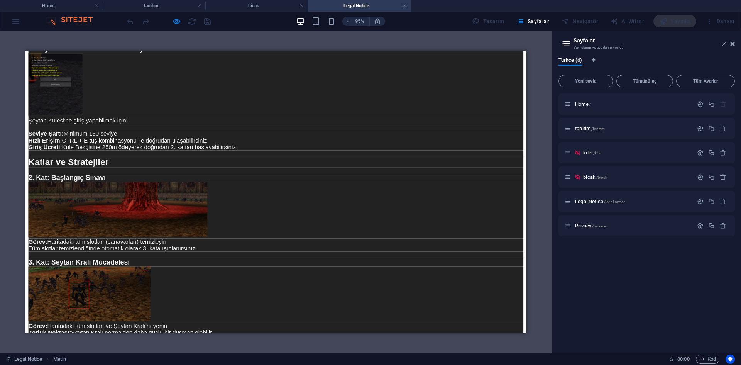
scroll to position [154, 0]
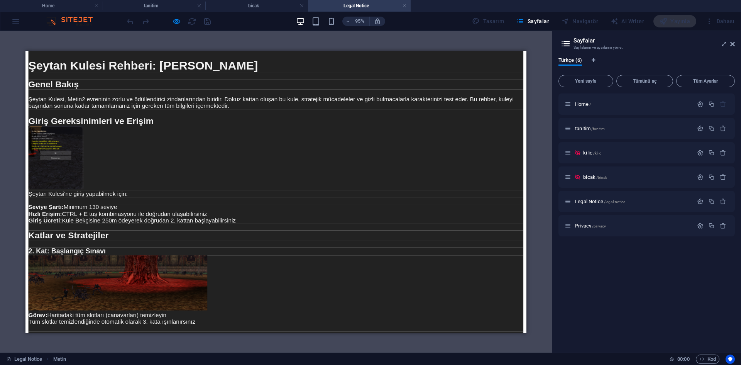
drag, startPoint x: 215, startPoint y: 254, endPoint x: 211, endPoint y: 254, distance: 4.7
click at [211, 226] on li "Hızlı Erişim: CTRL + E tuş kombinasyonu ile doğrudan ulaşabilirsiniz" at bounding box center [289, 222] width 521 height 7
click at [202, 226] on li "Hızlı Erişim: CTRL + E tuş kombinasyonu ile doğrudan ulaşabilirsiniz" at bounding box center [289, 222] width 521 height 7
drag, startPoint x: 206, startPoint y: 254, endPoint x: 26, endPoint y: 255, distance: 180.0
click at [29, 226] on li "Hızlı Erişim: CTRL + E tuş kombinasyonu ile doğrudan ulaşabilirsiniz" at bounding box center [289, 222] width 521 height 7
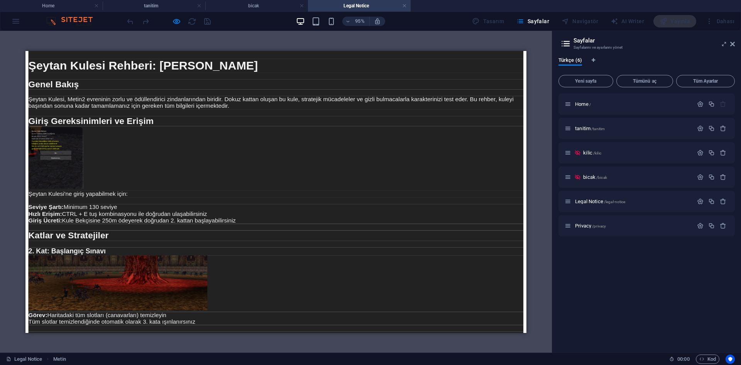
click at [202, 226] on li "Hızlı Erişim: CTRL + E tuş kombinasyonu ile doğrudan ulaşabilirsiniz" at bounding box center [289, 222] width 521 height 7
click at [210, 226] on li "Hızlı Erişim: CTRL + E tuş kombinasyonu ile doğrudan ulaşabilirsiniz" at bounding box center [289, 222] width 521 height 7
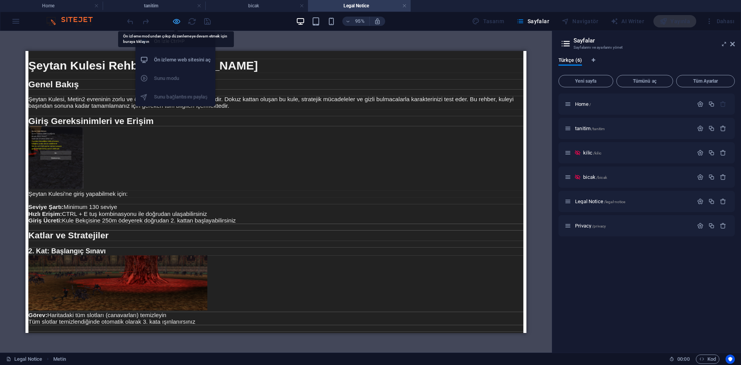
click at [175, 19] on icon "button" at bounding box center [176, 21] width 9 height 9
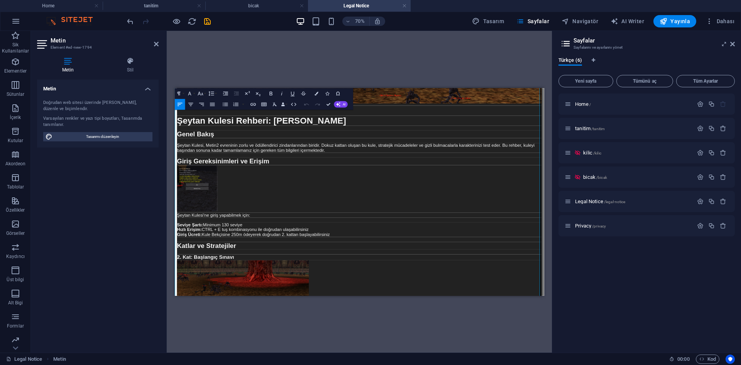
drag, startPoint x: 373, startPoint y: 322, endPoint x: 178, endPoint y: 325, distance: 194.7
click at [178, 293] on li "Hızlı Erişim: CTRL + E tuş kombinasyonu ile doğrudan ulaşabilirsiniz" at bounding box center [438, 290] width 521 height 7
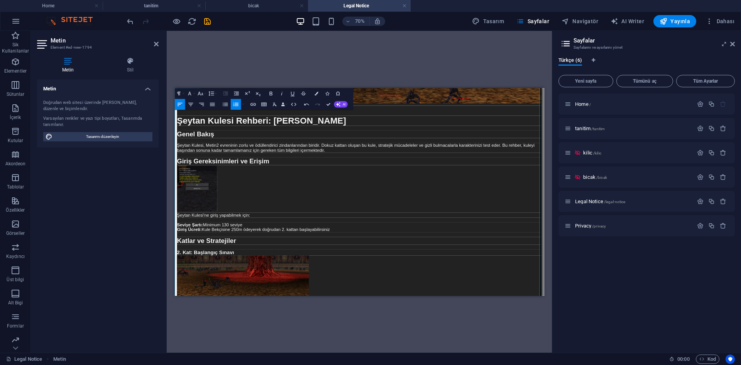
click at [310, 273] on p "Şeytan Kulesi'ne giriş yapabilmek için:" at bounding box center [438, 269] width 521 height 7
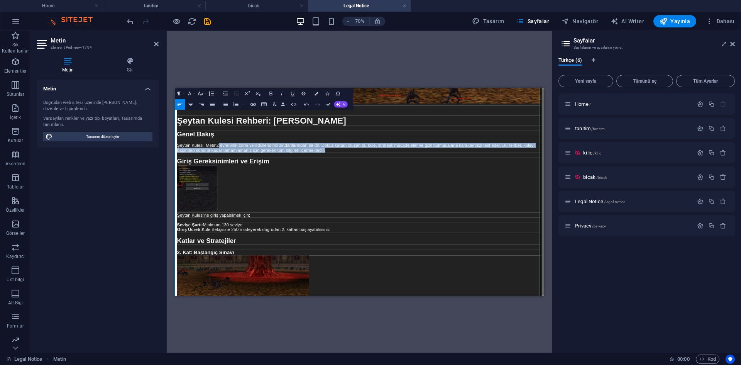
drag, startPoint x: 229, startPoint y: 184, endPoint x: 380, endPoint y: 197, distance: 151.1
click at [380, 180] on p "Şeytan Kulesi, Metin2 evreninin zorlu ve ödüllendirici zindanlarından biridir. …" at bounding box center [438, 173] width 521 height 14
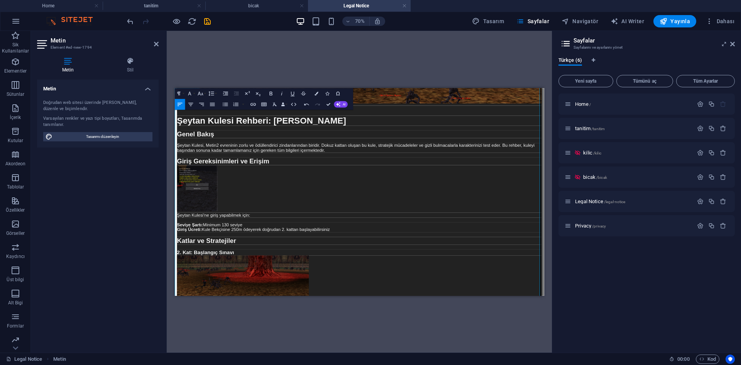
click at [442, 256] on p at bounding box center [438, 232] width 521 height 68
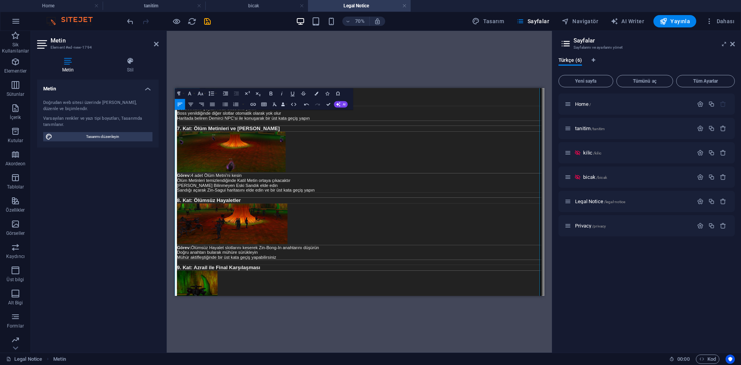
scroll to position [1043, 0]
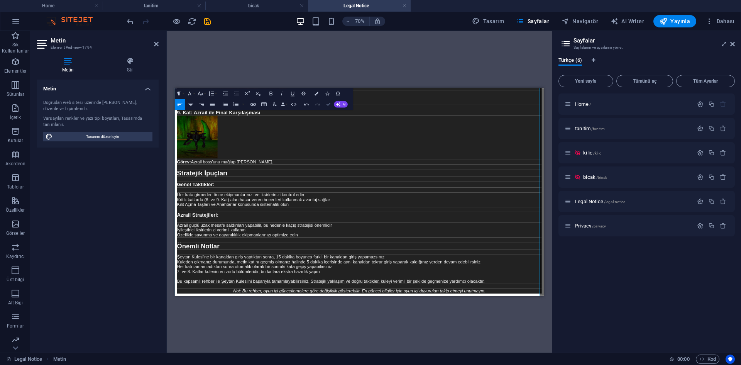
drag, startPoint x: 329, startPoint y: 107, endPoint x: 309, endPoint y: 71, distance: 41.1
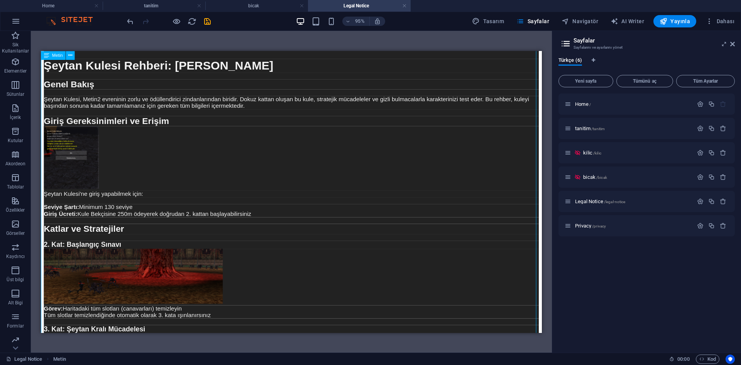
scroll to position [0, 0]
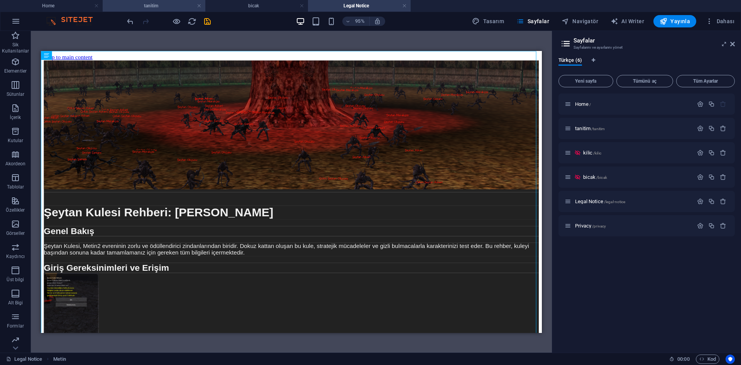
click at [183, 6] on h4 "tanitim" at bounding box center [154, 6] width 103 height 8
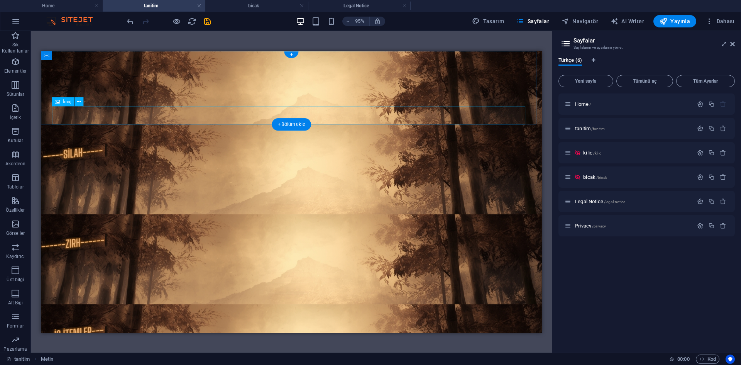
click at [298, 112] on figure at bounding box center [304, 118] width 503 height 19
select select "px"
select select
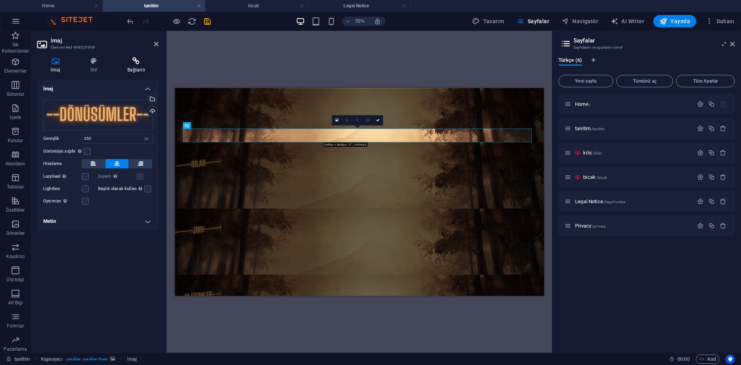
click at [133, 65] on h4 "Bağlantı" at bounding box center [136, 65] width 45 height 16
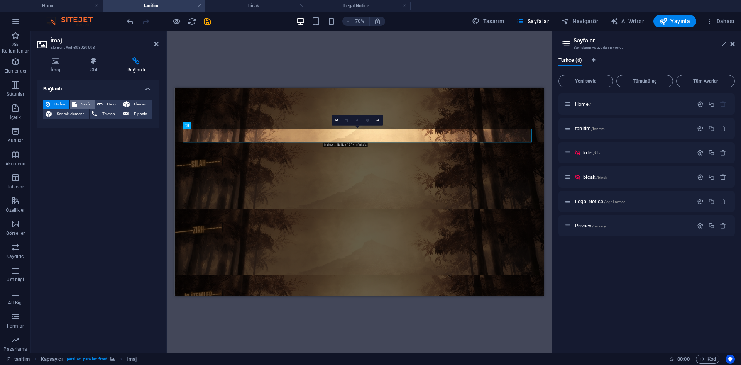
click at [90, 100] on span "Sayfa" at bounding box center [86, 104] width 14 height 9
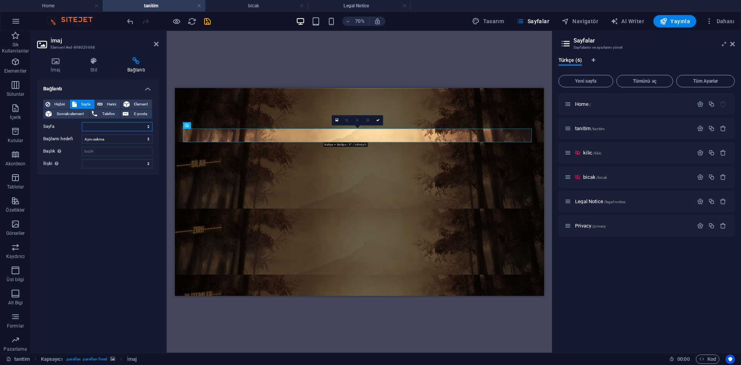
click at [98, 125] on select "Home tanitim kilic bicak Legal Notice Privacy" at bounding box center [117, 126] width 71 height 9
select select "4"
click at [82, 122] on select "Home tanitim kilic bicak Legal Notice Privacy" at bounding box center [117, 126] width 71 height 9
click at [205, 21] on icon "save" at bounding box center [207, 21] width 9 height 9
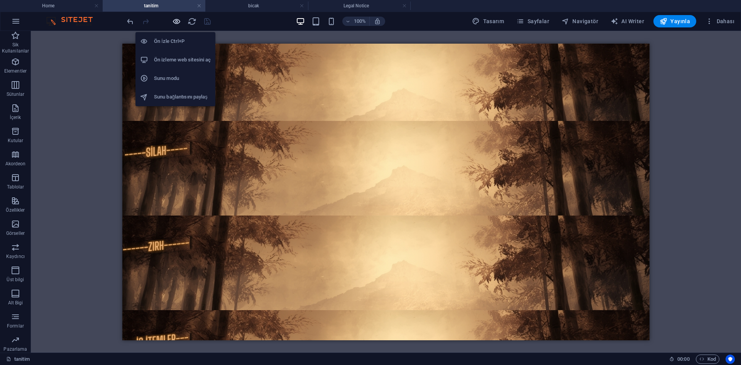
click at [174, 22] on icon "button" at bounding box center [176, 21] width 9 height 9
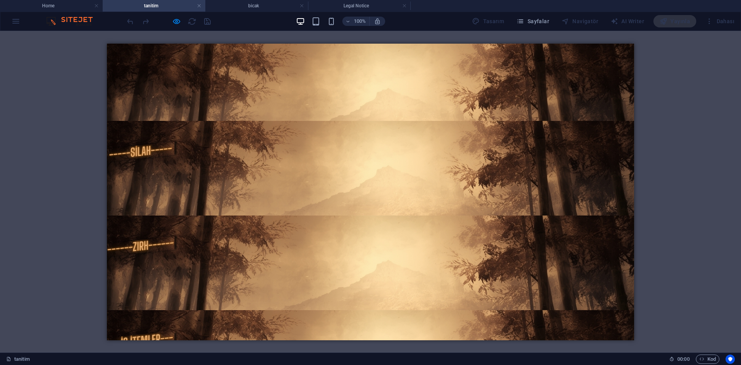
click at [385, 111] on img at bounding box center [370, 110] width 97 height 19
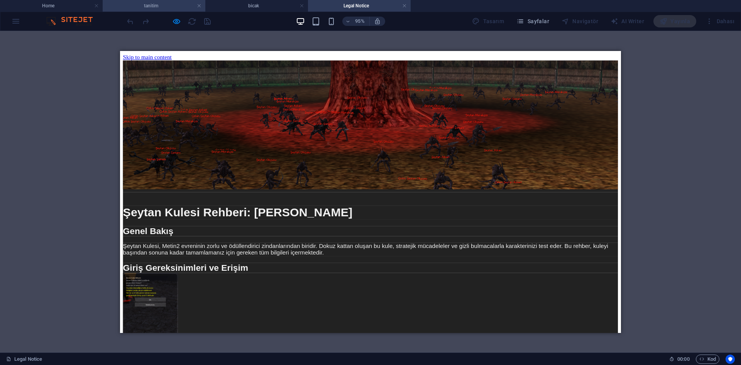
click at [159, 1] on li "tanitim" at bounding box center [154, 6] width 103 height 12
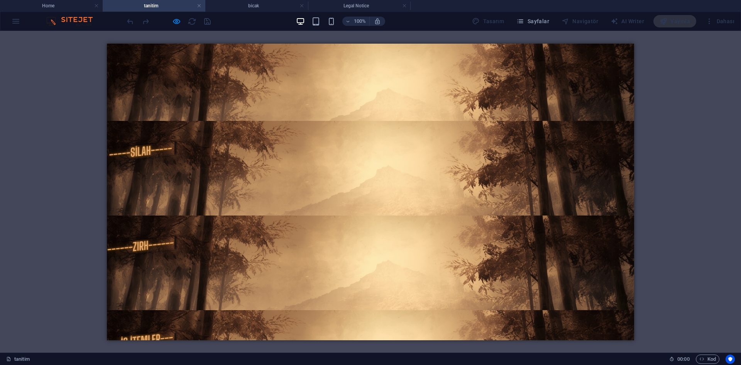
click at [159, 1] on li "tanitim" at bounding box center [154, 6] width 103 height 12
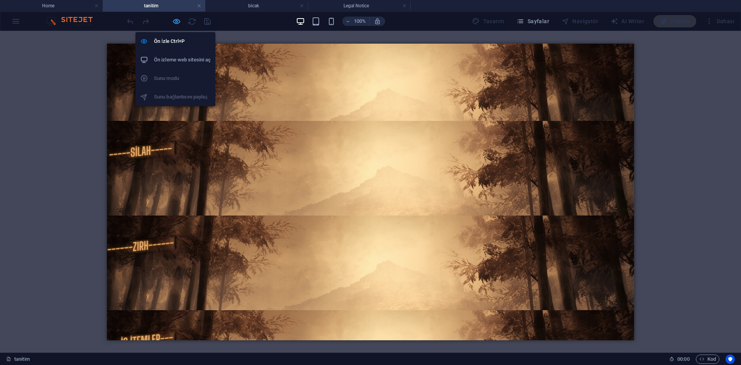
click at [174, 23] on icon "button" at bounding box center [176, 21] width 9 height 9
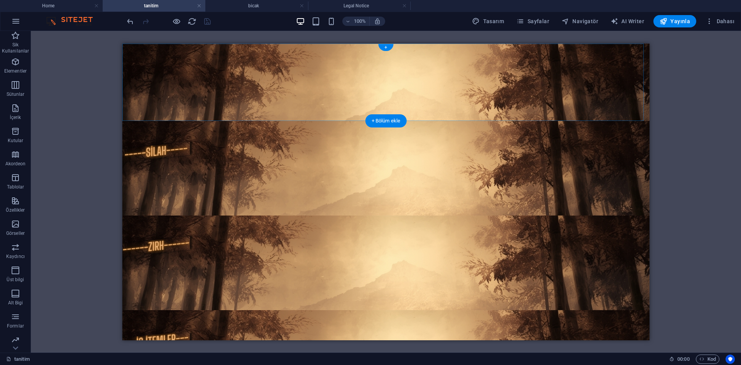
click at [380, 114] on div "+ Bölüm ekle" at bounding box center [386, 120] width 41 height 13
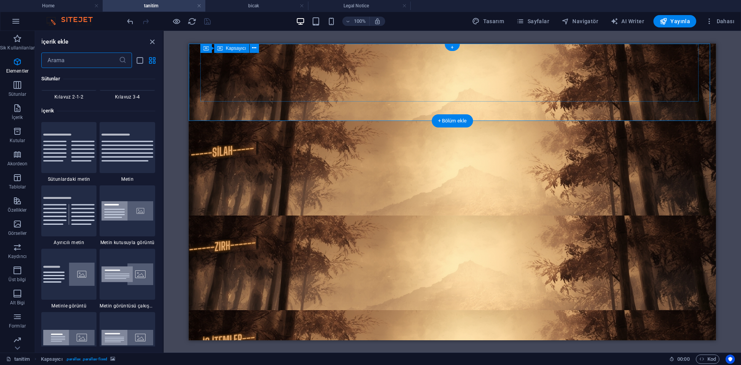
scroll to position [1351, 0]
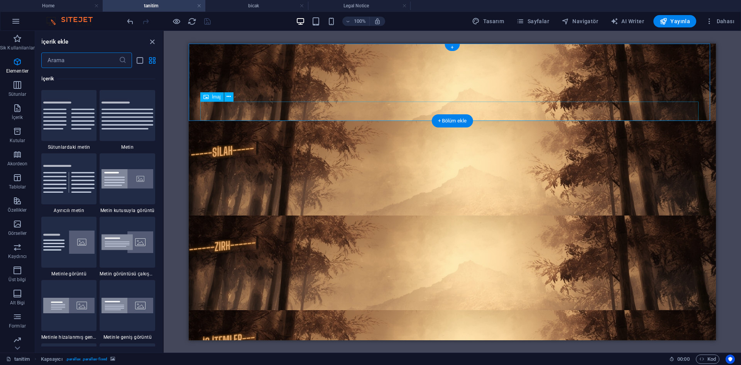
click at [409, 107] on figure at bounding box center [452, 110] width 503 height 19
select select "4"
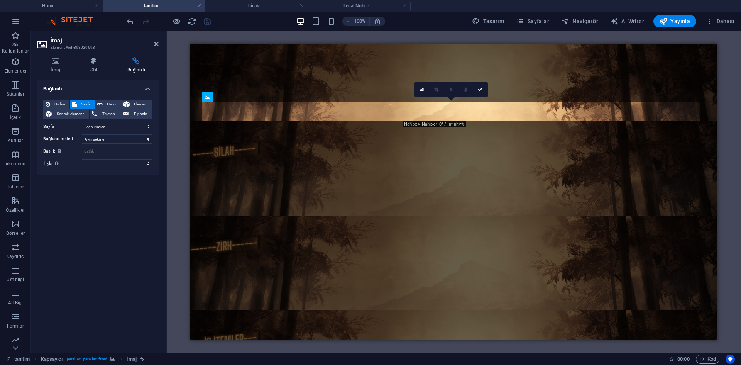
drag, startPoint x: 139, startPoint y: 67, endPoint x: 137, endPoint y: 75, distance: 7.6
click at [139, 68] on h4 "Bağlantı" at bounding box center [136, 65] width 45 height 16
click at [113, 138] on select "Yeni sekme Aynı sekme Kaplama" at bounding box center [117, 138] width 71 height 9
select select "overlay"
click at [82, 134] on select "Yeni sekme Aynı sekme Kaplama" at bounding box center [117, 138] width 71 height 9
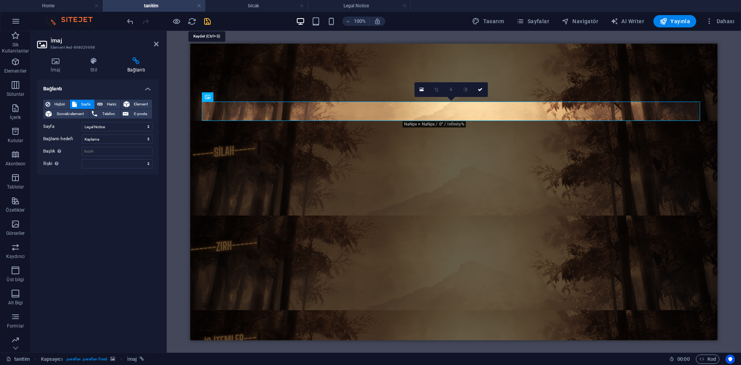
click at [203, 20] on icon "save" at bounding box center [207, 21] width 9 height 9
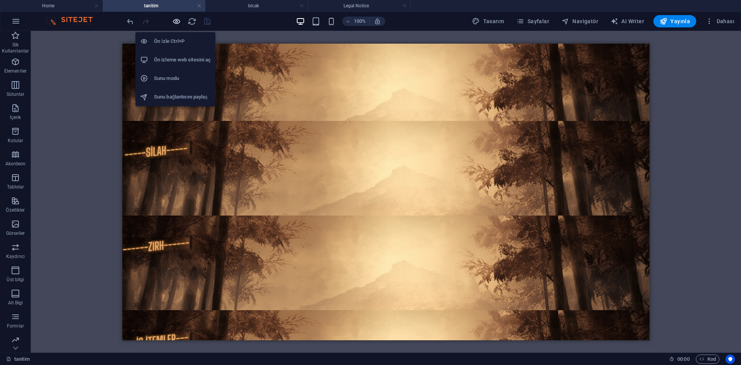
click at [178, 24] on icon "button" at bounding box center [176, 21] width 9 height 9
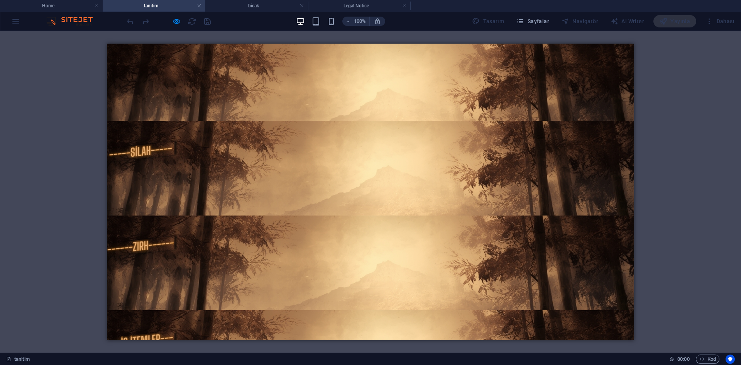
click at [387, 106] on img at bounding box center [370, 110] width 97 height 19
click at [110, 95] on button "×" at bounding box center [108, 99] width 3 height 9
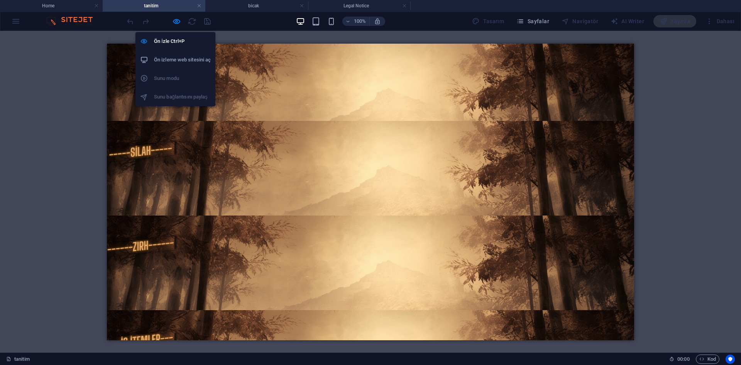
drag, startPoint x: 180, startPoint y: 22, endPoint x: 186, endPoint y: 29, distance: 9.3
click at [180, 22] on icon "button" at bounding box center [176, 21] width 9 height 9
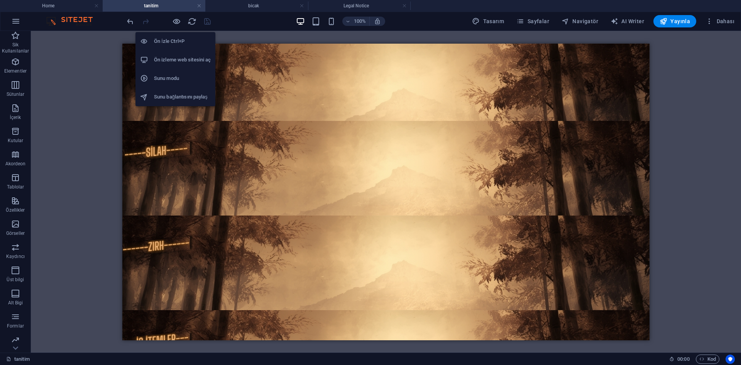
click at [177, 20] on icon "button" at bounding box center [176, 21] width 9 height 9
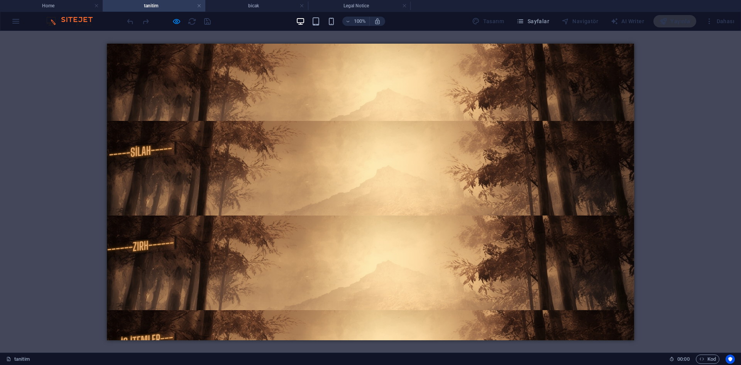
click at [380, 110] on img at bounding box center [370, 110] width 97 height 19
click at [110, 95] on button "×" at bounding box center [108, 99] width 3 height 9
click at [373, 106] on img at bounding box center [370, 110] width 97 height 19
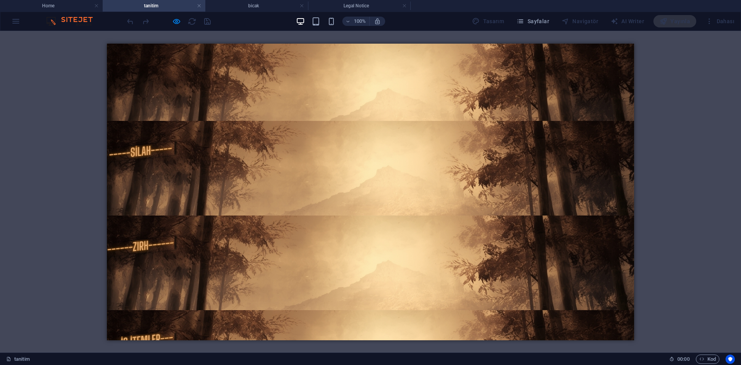
click at [110, 95] on button "×" at bounding box center [108, 99] width 3 height 9
click at [176, 21] on icon "button" at bounding box center [176, 21] width 9 height 9
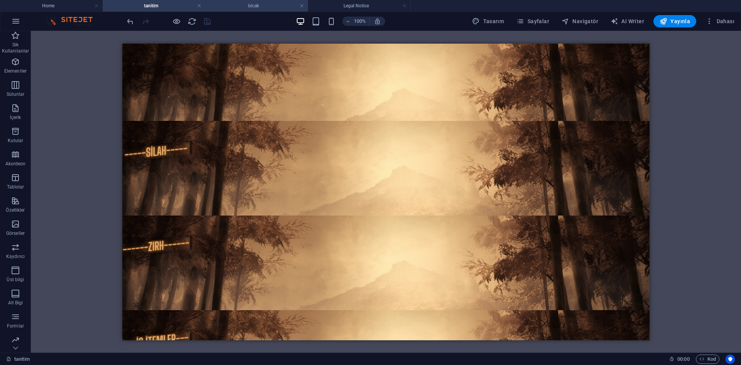
click at [224, 4] on h4 "bicak" at bounding box center [256, 6] width 103 height 8
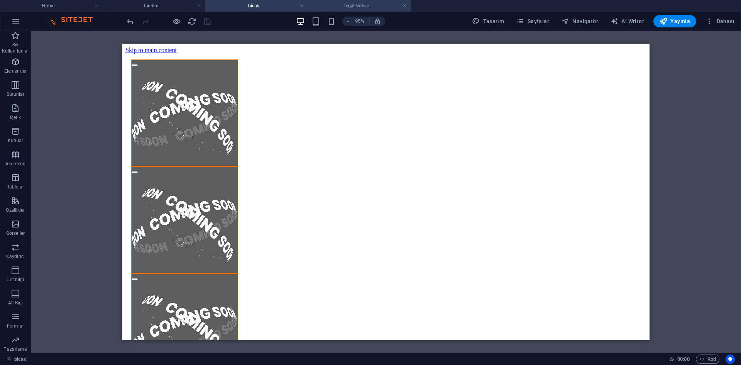
click at [341, 7] on h4 "Legal Notice" at bounding box center [359, 6] width 103 height 8
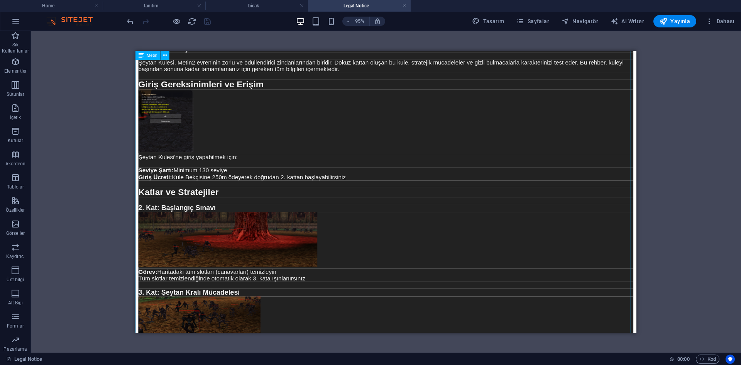
scroll to position [116, 0]
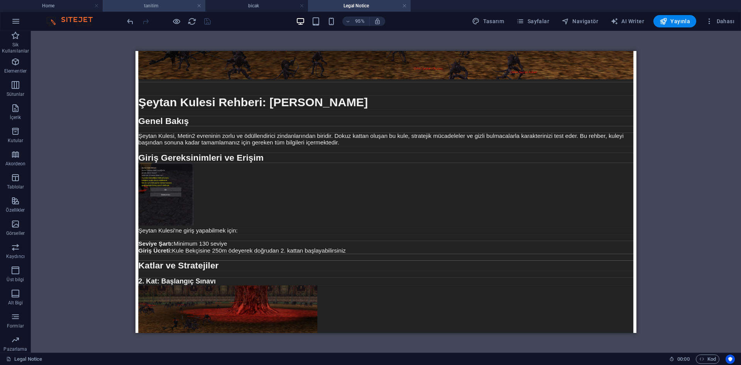
click at [148, 7] on h4 "tanitim" at bounding box center [154, 6] width 103 height 8
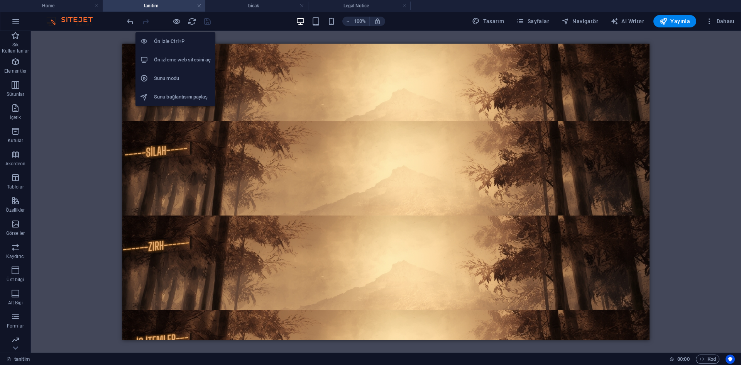
click at [178, 23] on icon "button" at bounding box center [176, 21] width 9 height 9
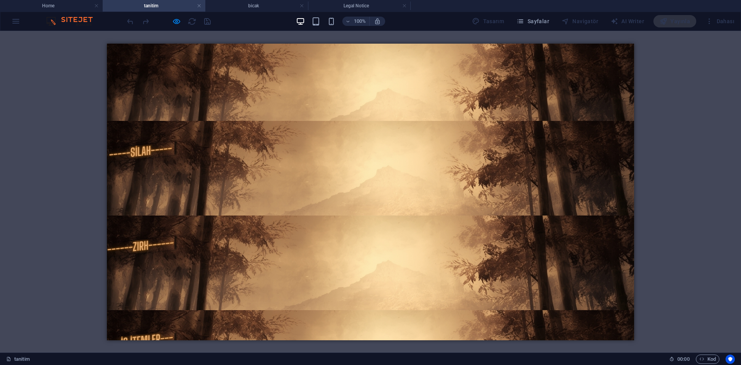
click at [383, 110] on img at bounding box center [370, 110] width 97 height 19
click at [110, 95] on button "×" at bounding box center [108, 99] width 3 height 9
click at [174, 17] on icon "button" at bounding box center [176, 21] width 9 height 9
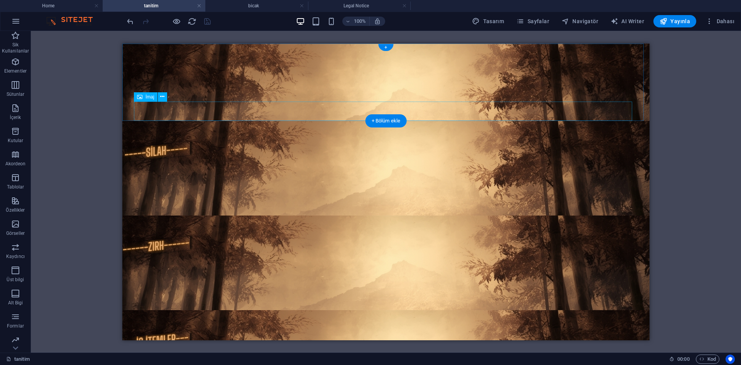
click at [343, 109] on figure at bounding box center [386, 110] width 503 height 19
select select "4"
select select "overlay"
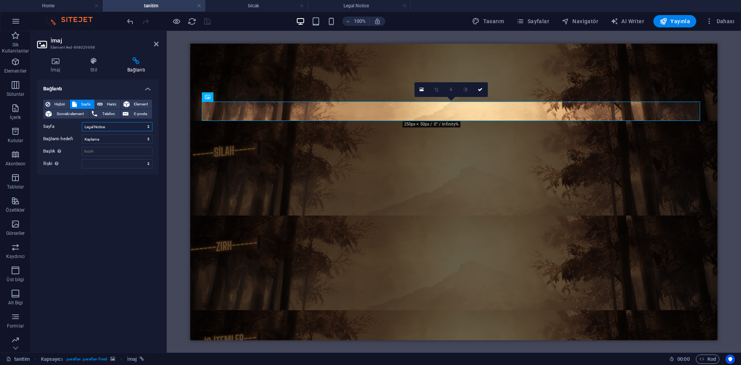
click at [111, 128] on select "Home tanitim kilic bicak Legal Notice Privacy" at bounding box center [117, 126] width 71 height 9
select select "0"
click at [82, 122] on select "Home tanitim kilic bicak Legal Notice Privacy" at bounding box center [117, 126] width 71 height 9
click at [53, 100] on span "Hiçbiri" at bounding box center [60, 104] width 15 height 9
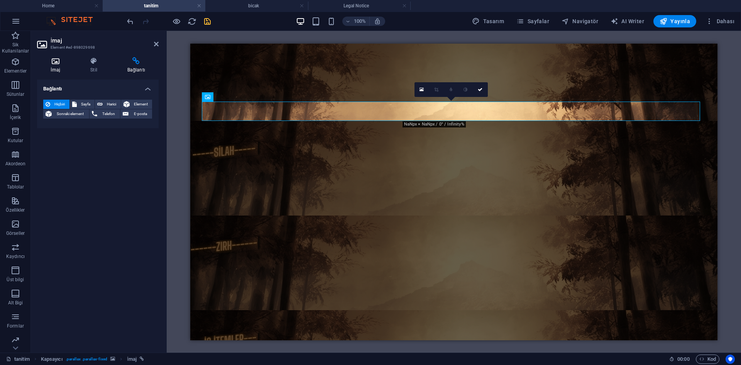
click at [62, 67] on h4 "İmaj" at bounding box center [57, 65] width 40 height 16
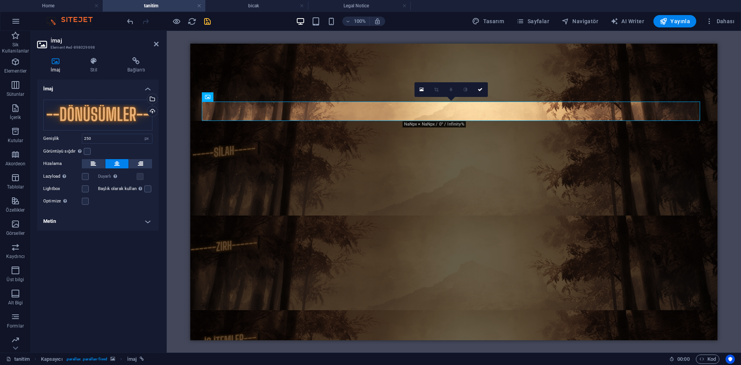
click at [149, 43] on h2 "İmaj" at bounding box center [105, 40] width 108 height 7
click at [152, 43] on h2 "İmaj" at bounding box center [105, 40] width 108 height 7
click at [158, 44] on icon at bounding box center [156, 44] width 5 height 6
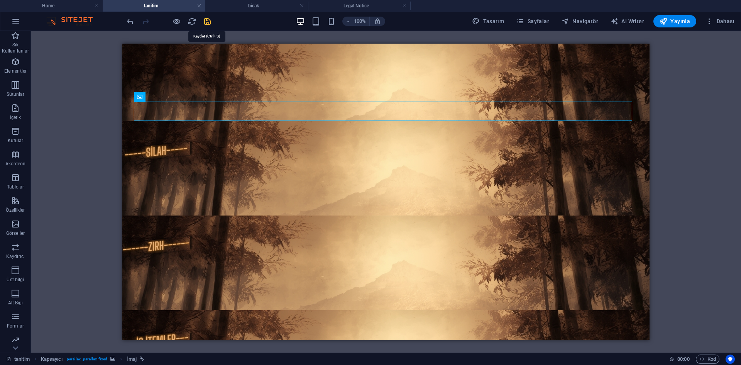
click at [207, 22] on icon "save" at bounding box center [207, 21] width 9 height 9
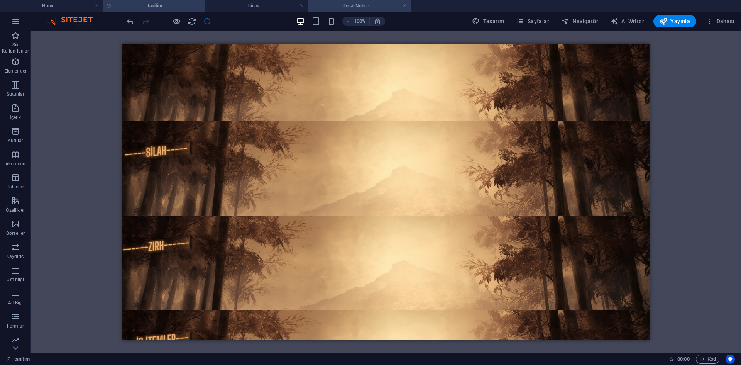
click at [351, 3] on h4 "Legal Notice" at bounding box center [359, 6] width 103 height 8
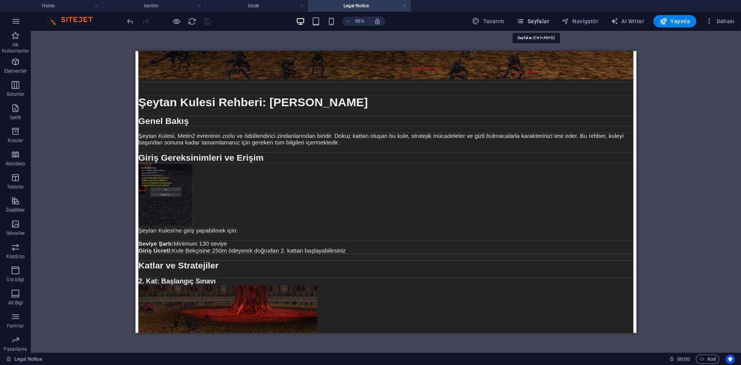
click at [550, 19] on span "Sayfalar" at bounding box center [533, 21] width 33 height 8
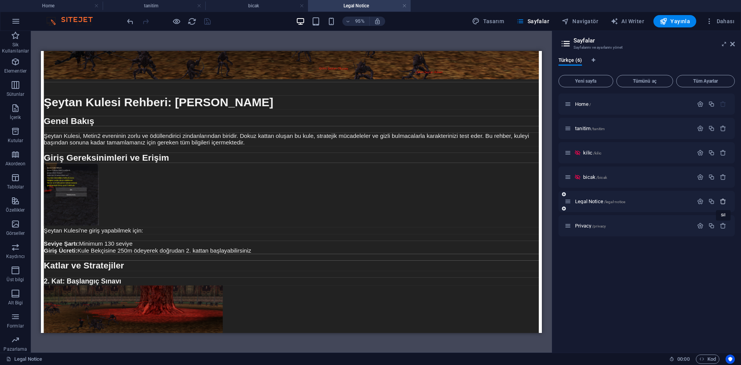
click at [722, 202] on icon "button" at bounding box center [723, 201] width 7 height 7
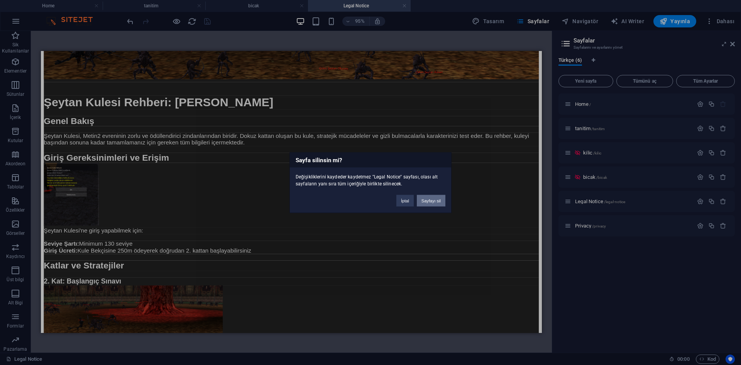
click at [431, 202] on button "Sayfayı sil" at bounding box center [431, 201] width 29 height 12
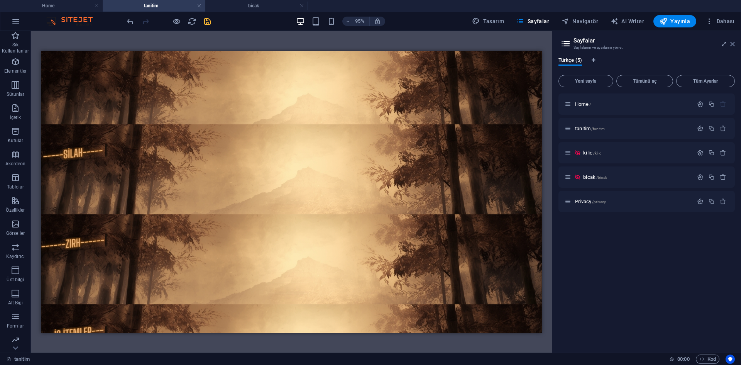
click at [735, 47] on icon at bounding box center [733, 44] width 5 height 6
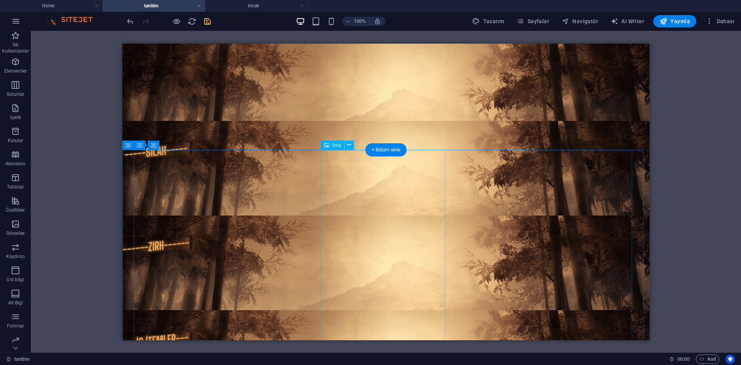
scroll to position [344, 0]
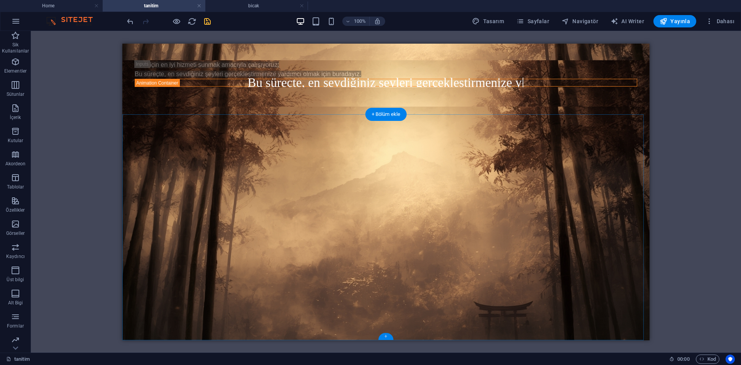
drag, startPoint x: 384, startPoint y: 338, endPoint x: 194, endPoint y: 294, distance: 195.3
click at [384, 338] on div "+" at bounding box center [385, 336] width 15 height 7
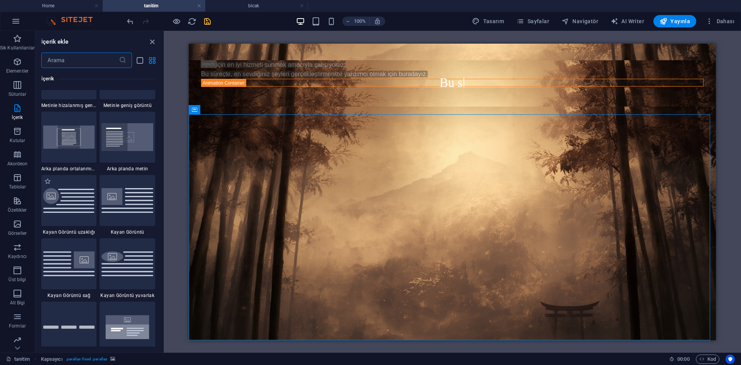
scroll to position [1737, 0]
